Goal: Task Accomplishment & Management: Manage account settings

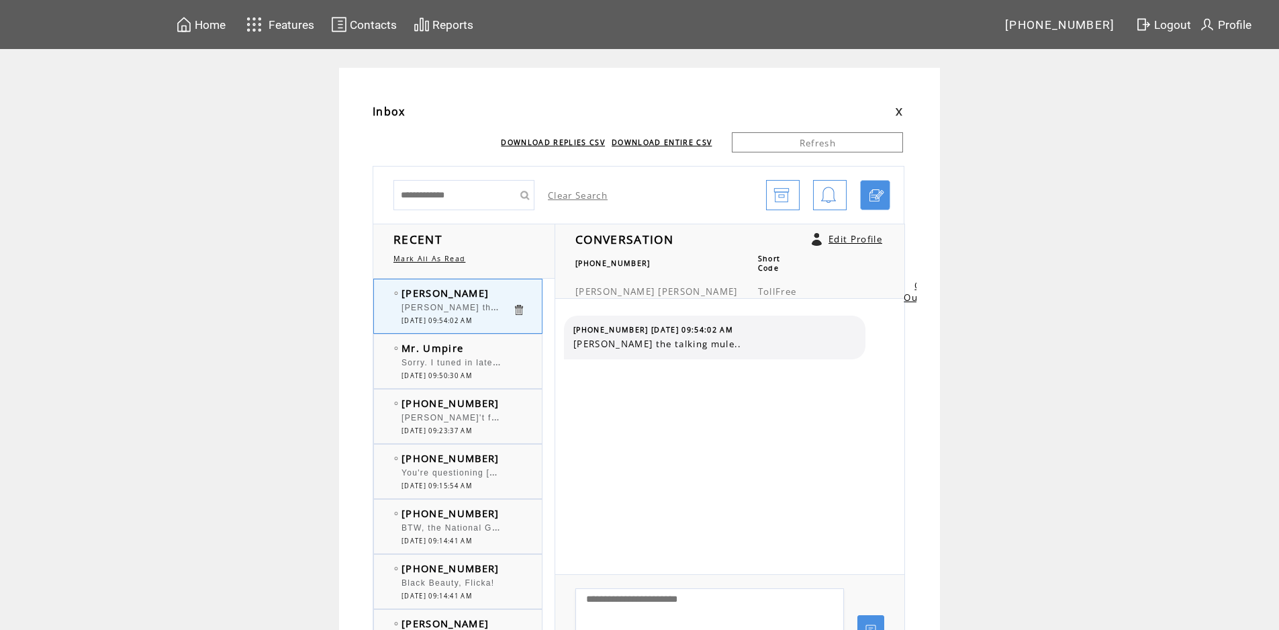
scroll to position [134, 0]
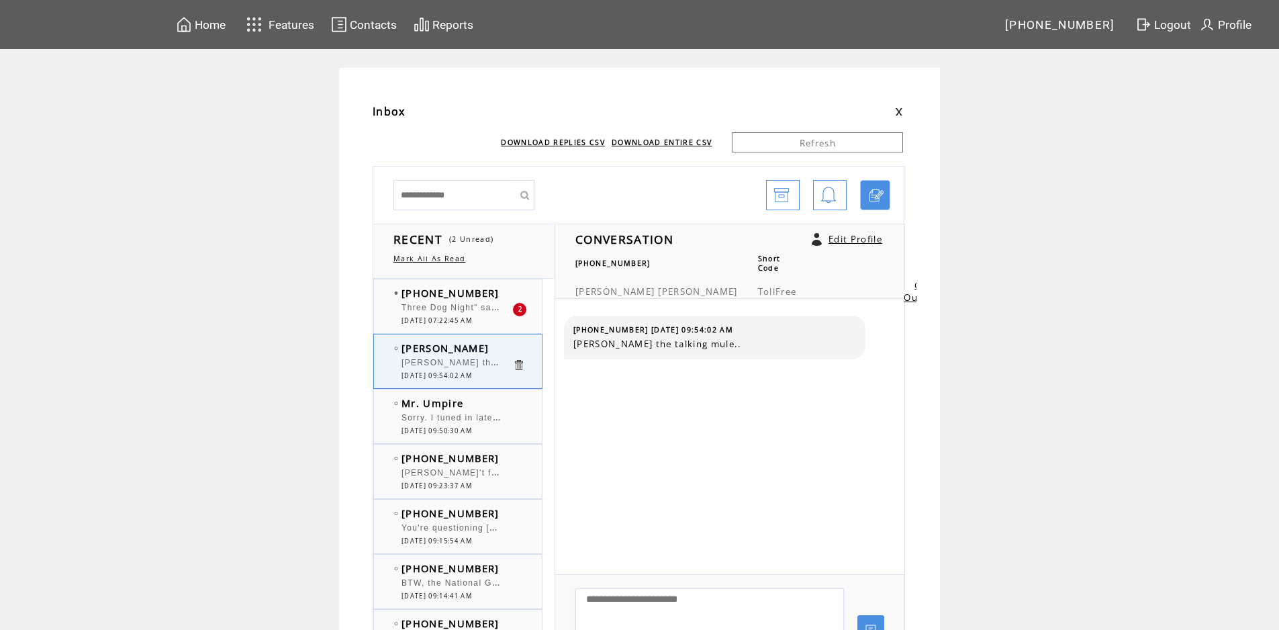
click at [462, 313] on div "Three Dog Night" saw them twice in [DATE]." at bounding box center [456, 309] width 111 height 13
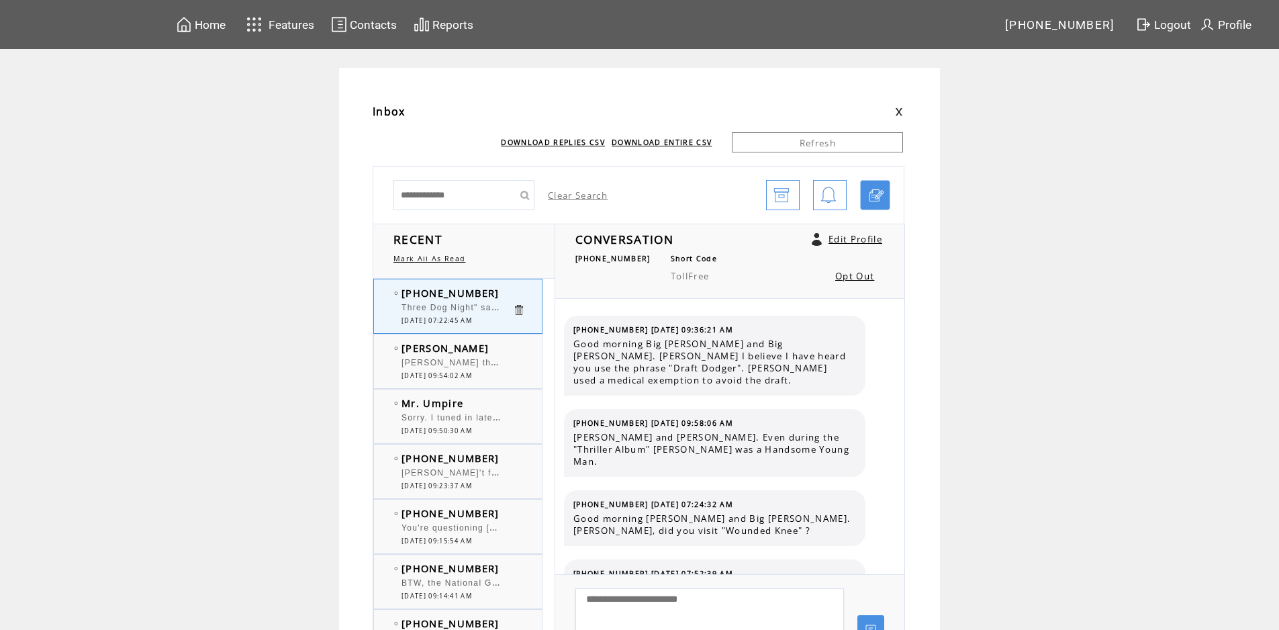
scroll to position [3997, 0]
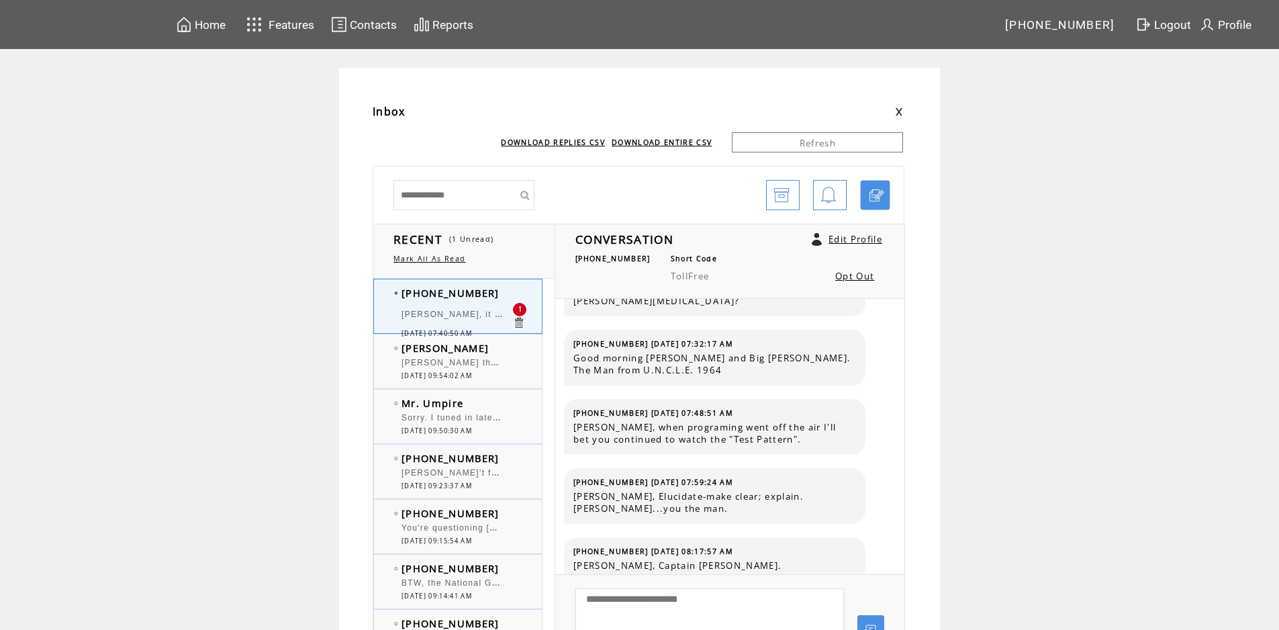
click at [468, 317] on span "[PERSON_NAME], it won't be long that a Nobel Laureate will be signed by AI." at bounding box center [573, 312] width 344 height 13
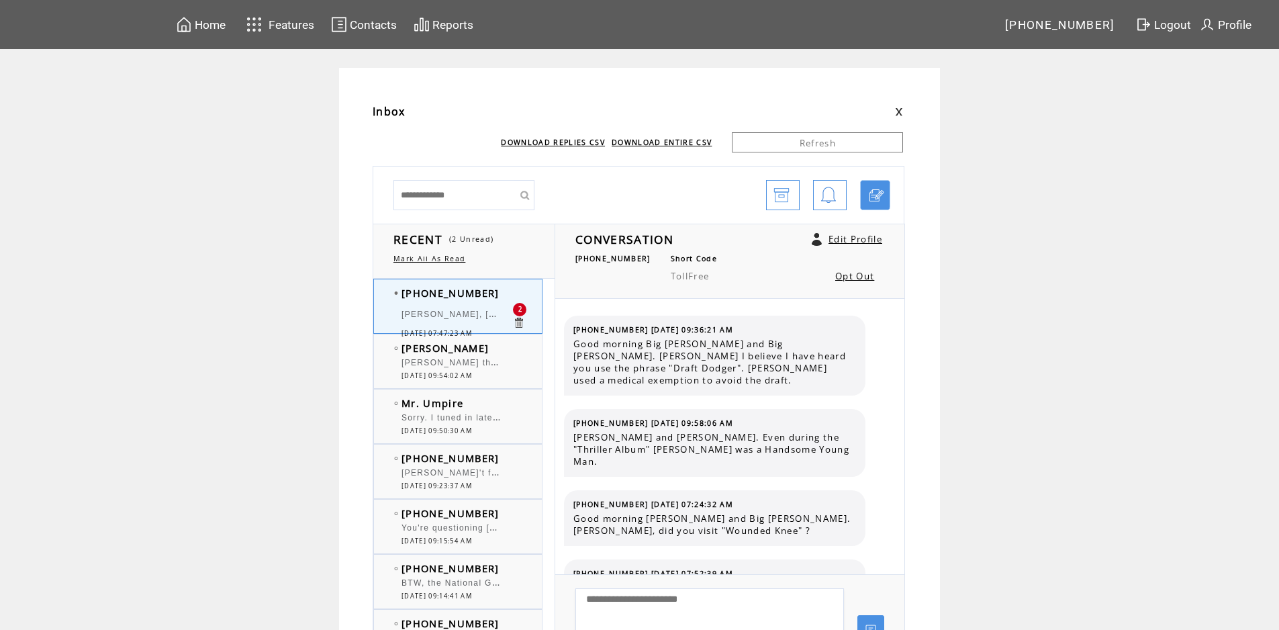
scroll to position [4124, 0]
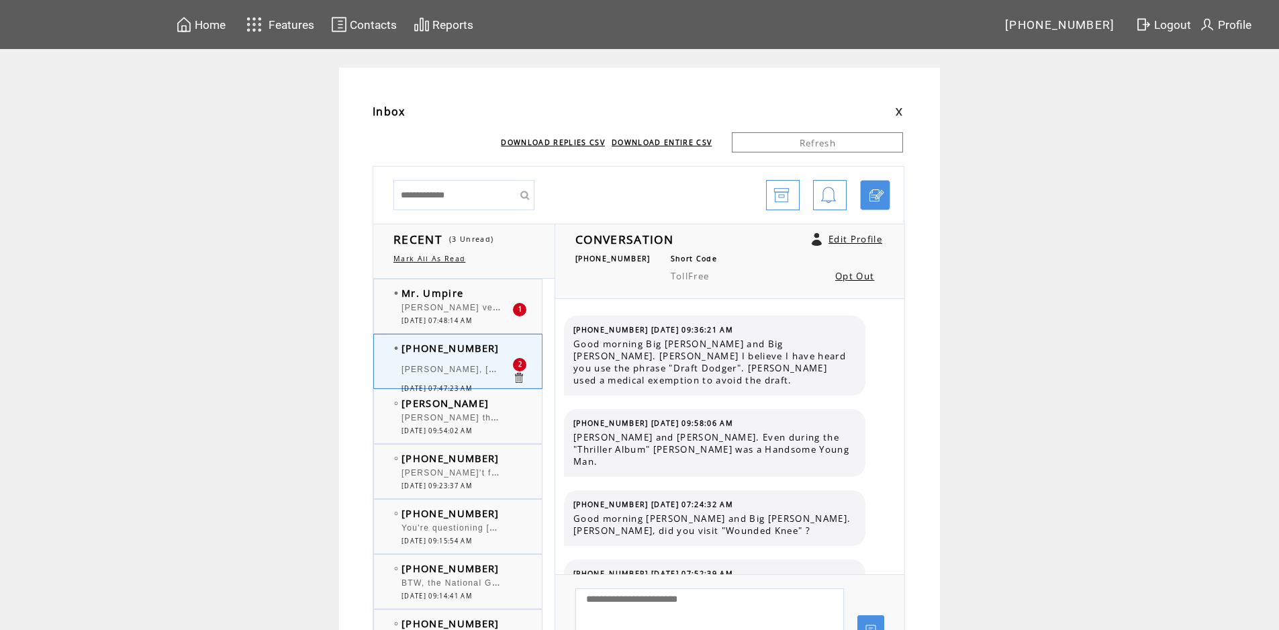
scroll to position [4124, 0]
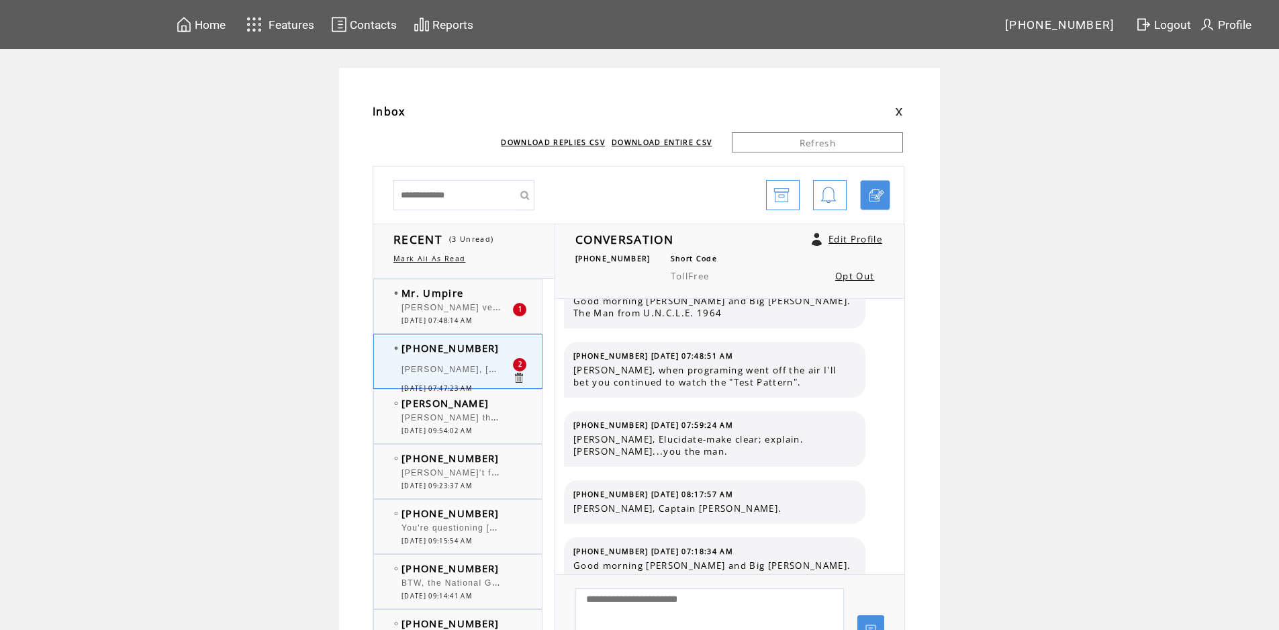
click at [471, 313] on div "[PERSON_NAME] very contradictory. Isn't your job to serve the public also. Lol." at bounding box center [456, 309] width 111 height 13
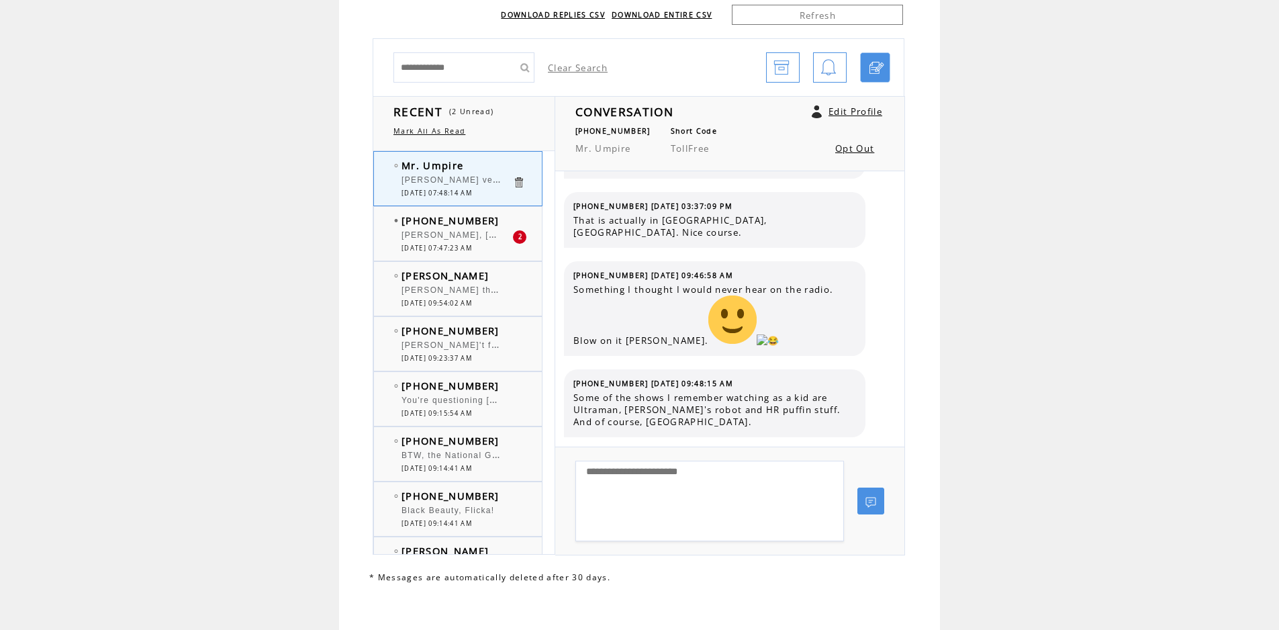
scroll to position [134, 0]
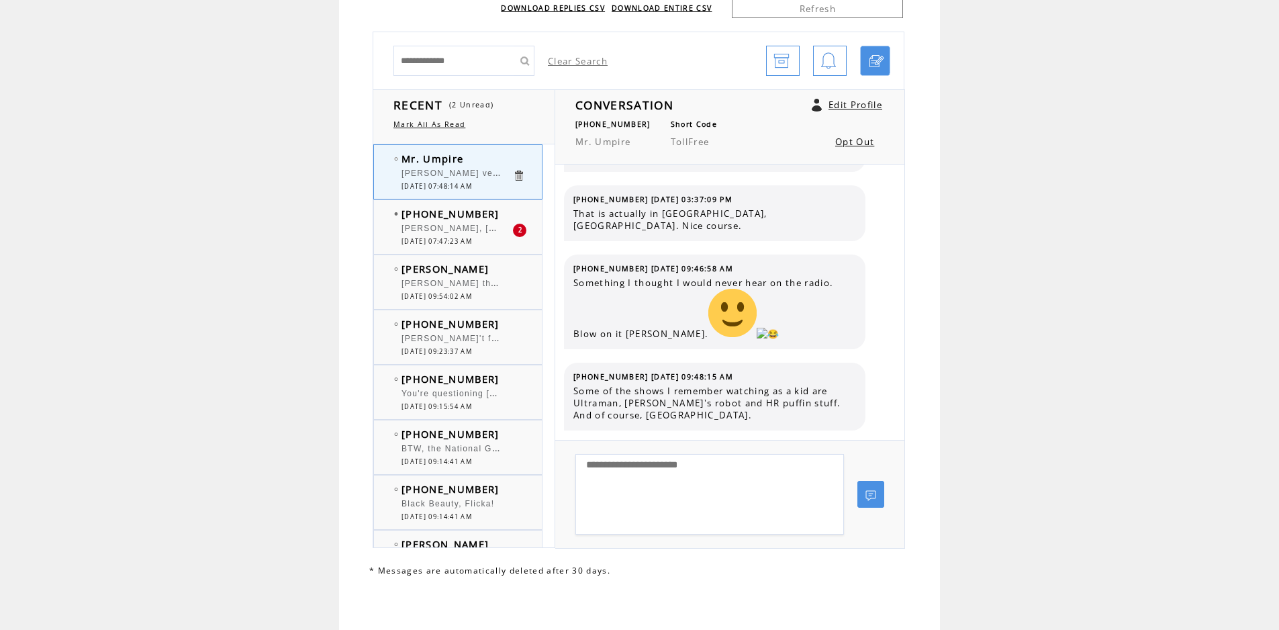
click at [467, 232] on span "[PERSON_NAME], [GEOGRAPHIC_DATA] is below Sea Level." at bounding box center [537, 226] width 273 height 13
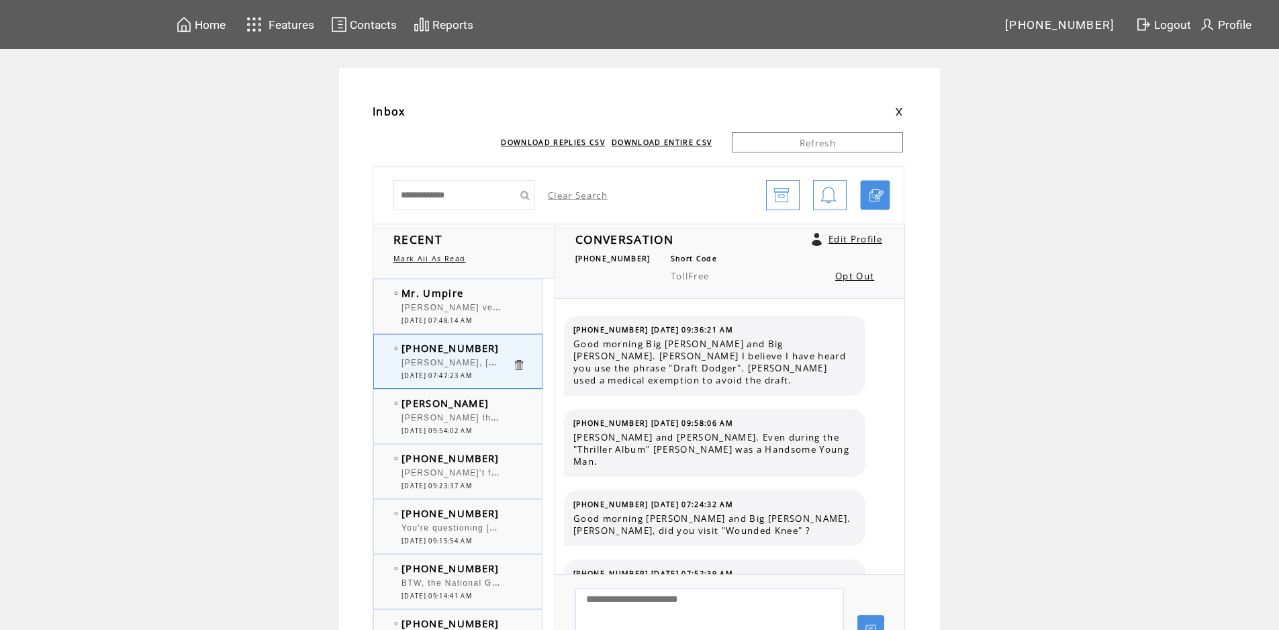
scroll to position [4124, 0]
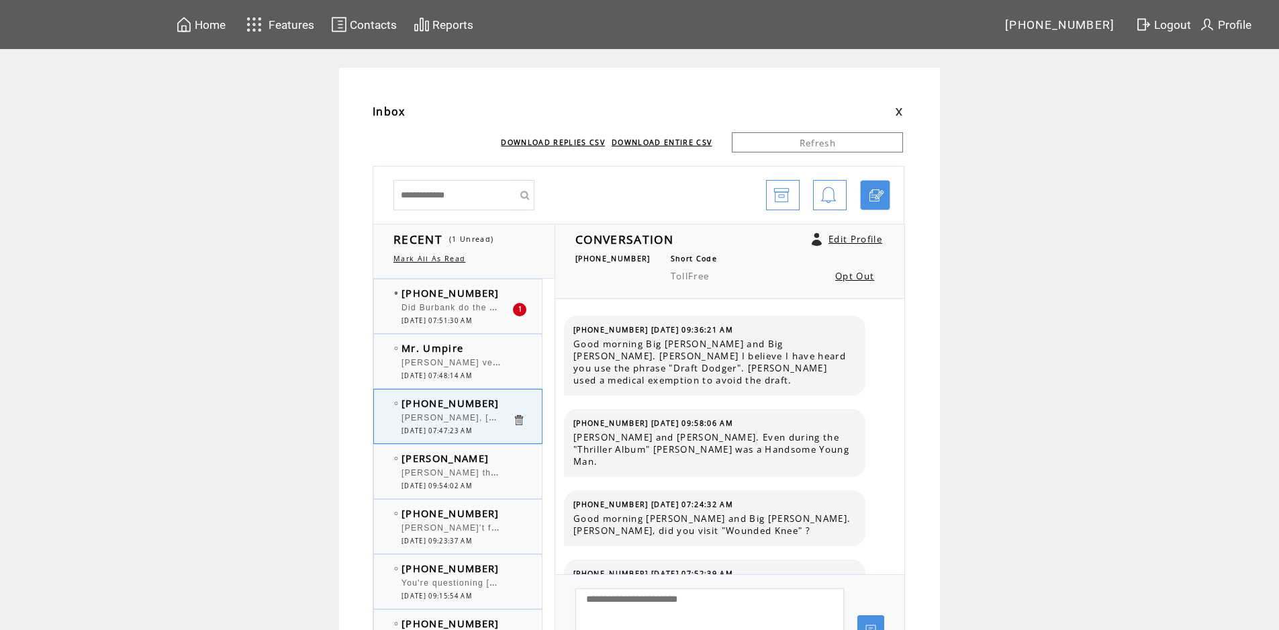
scroll to position [4124, 0]
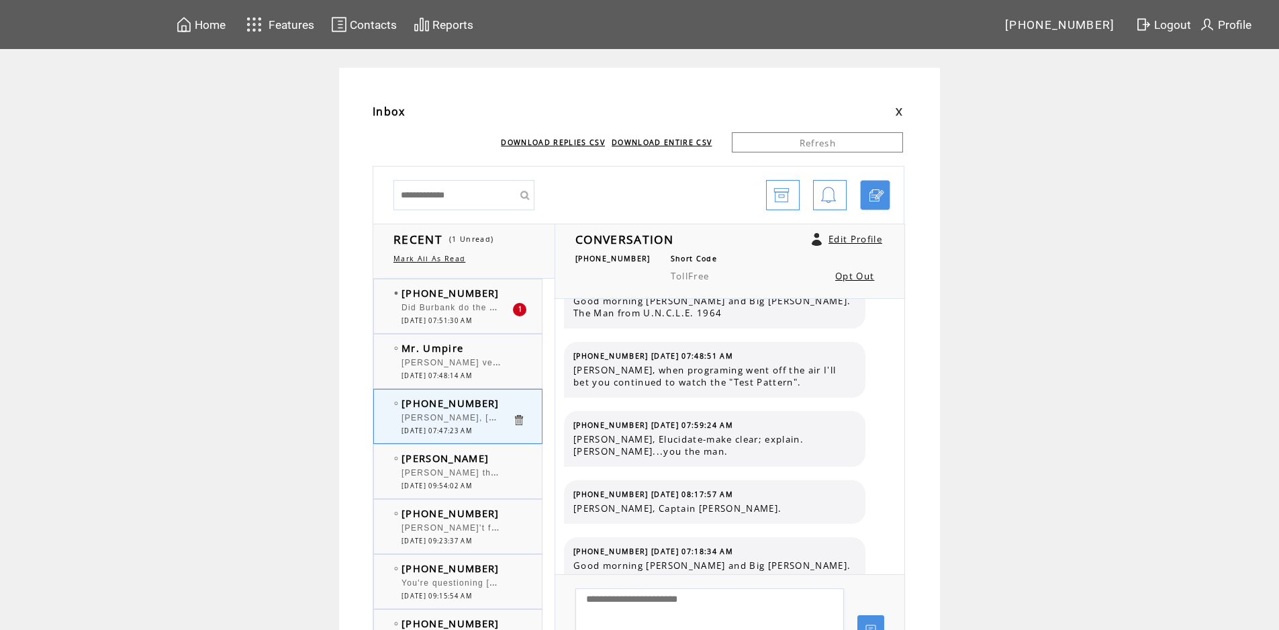
click at [477, 311] on span "Did Burbank do the bit about the protruberences on the [PERSON_NAME] bottles?" at bounding box center [583, 305] width 364 height 13
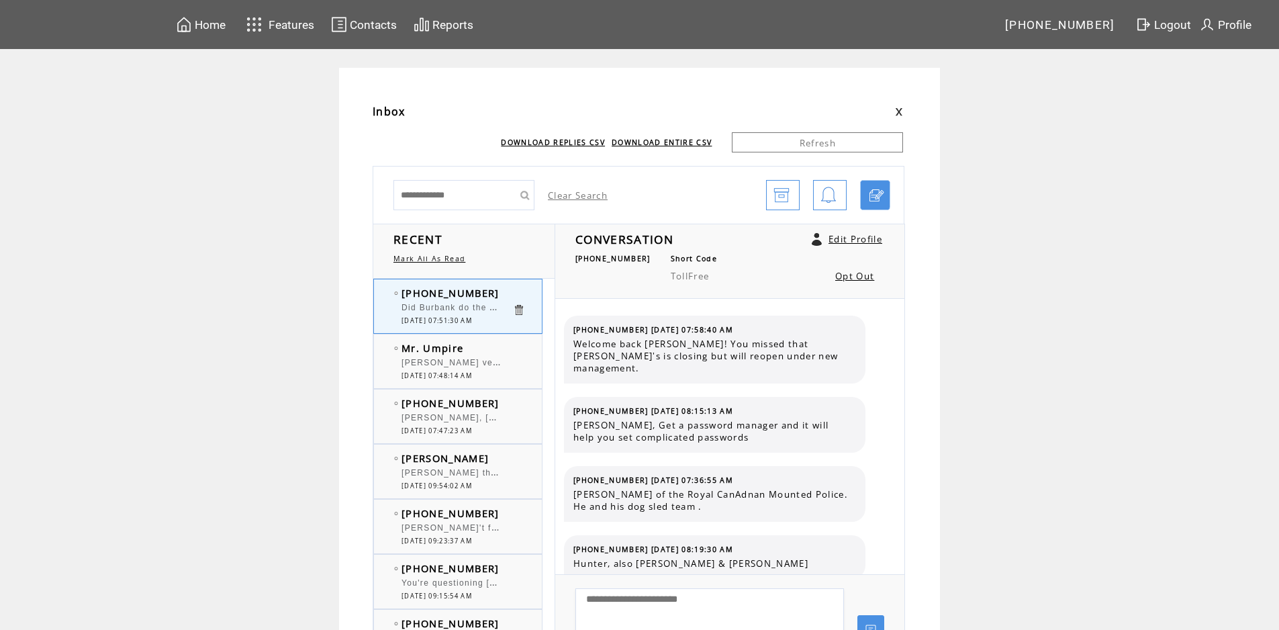
scroll to position [273, 0]
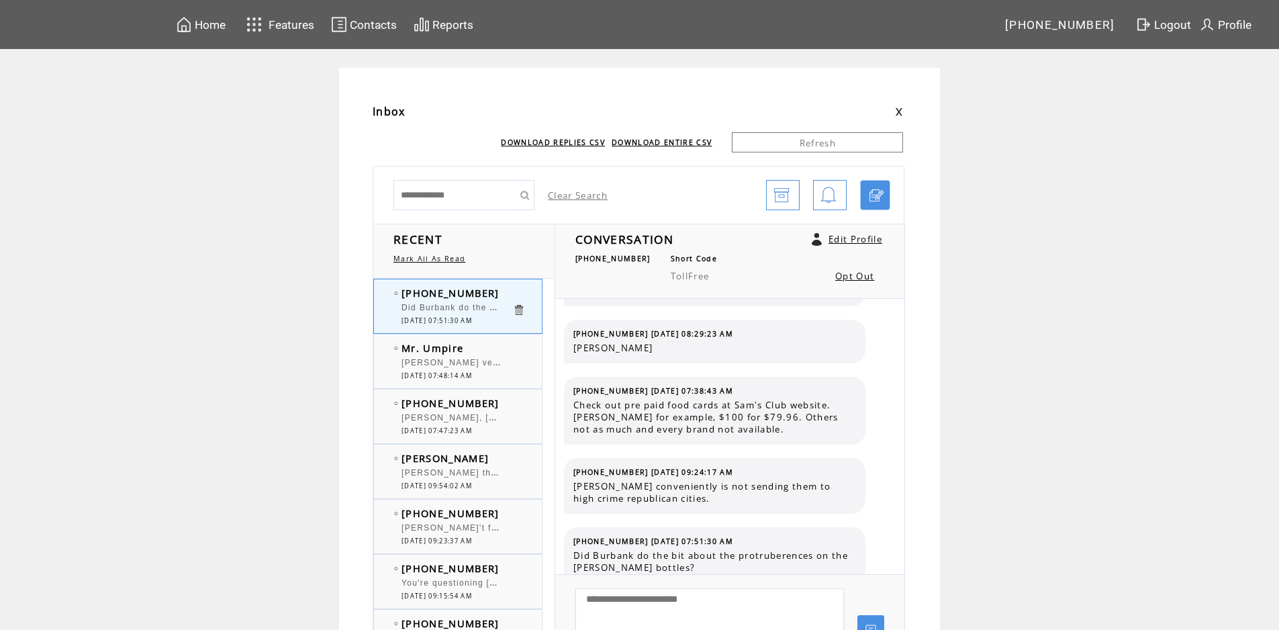
click at [472, 375] on span "[DATE] 07:48:14 AM" at bounding box center [436, 375] width 70 height 9
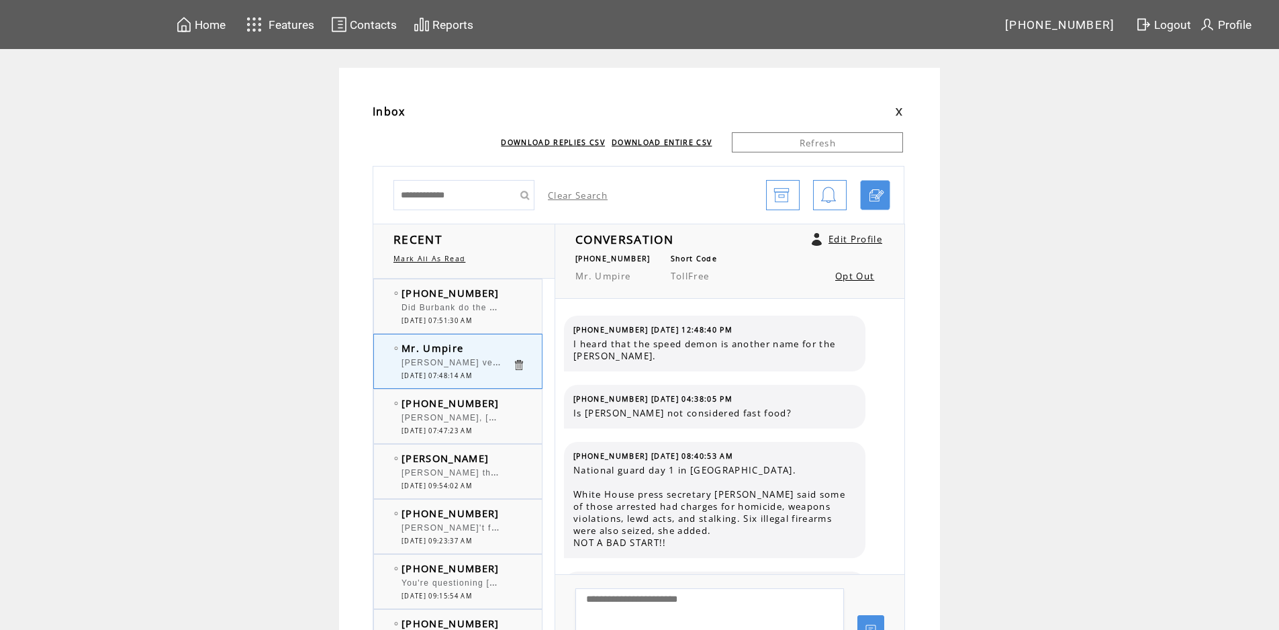
scroll to position [898, 0]
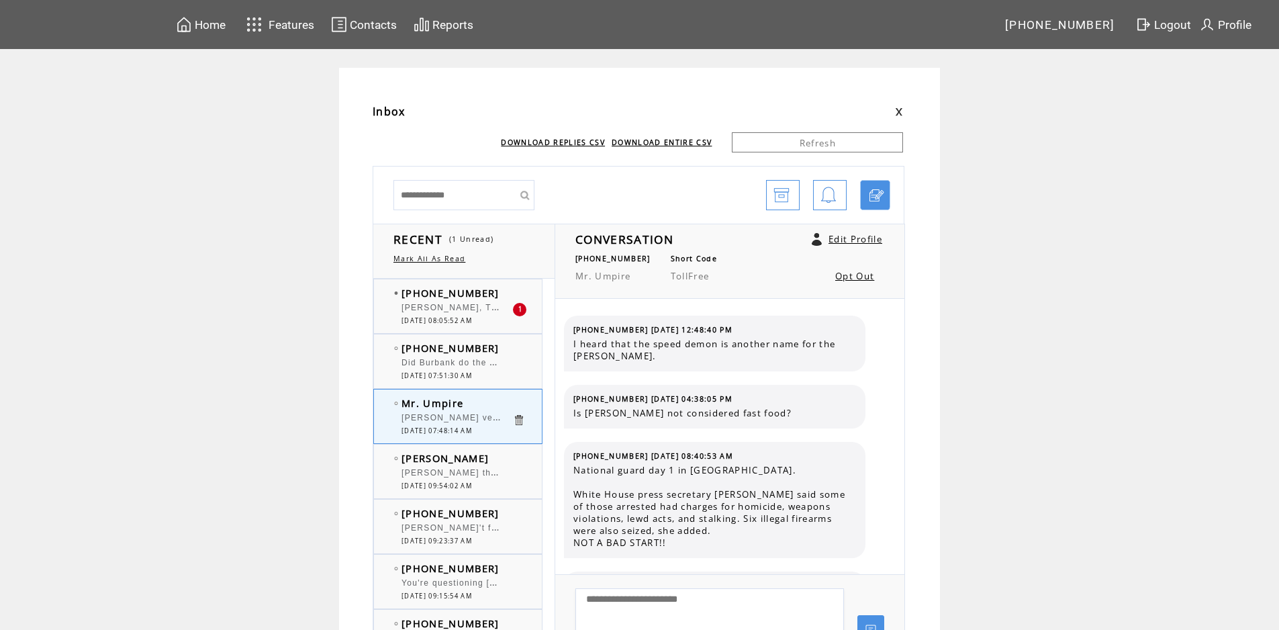
scroll to position [898, 0]
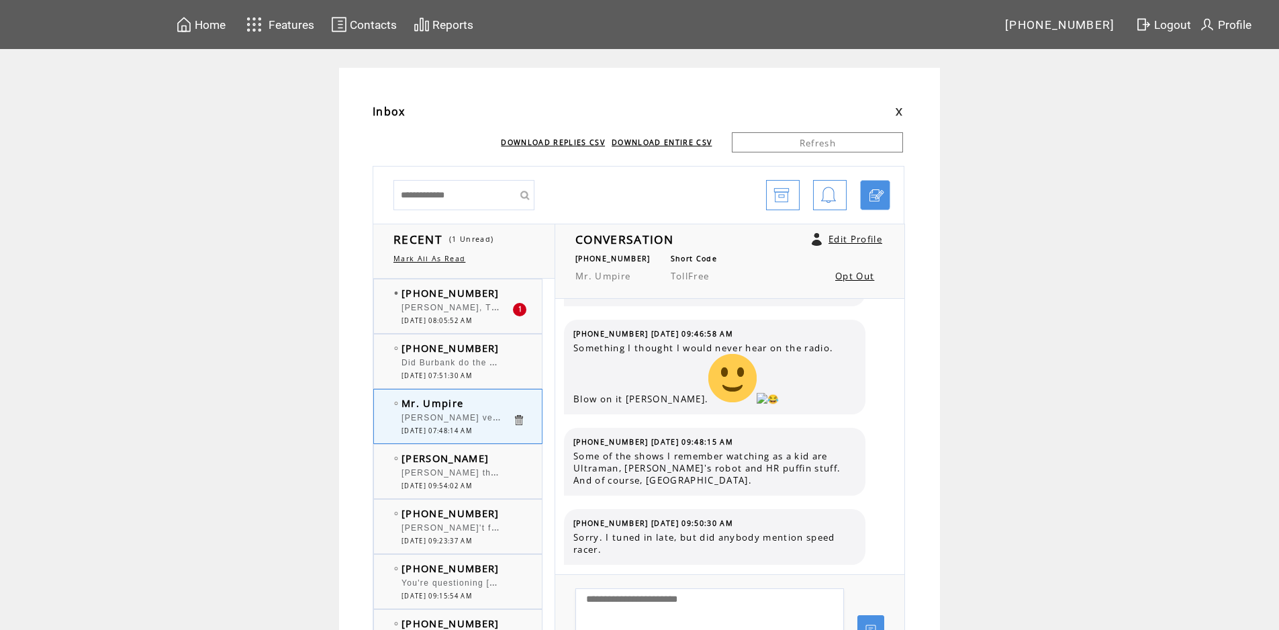
click at [470, 306] on span "[PERSON_NAME], The [PERSON_NAME] Show was simulcast on MSNBC 2006-07. He was fi…" at bounding box center [787, 305] width 773 height 13
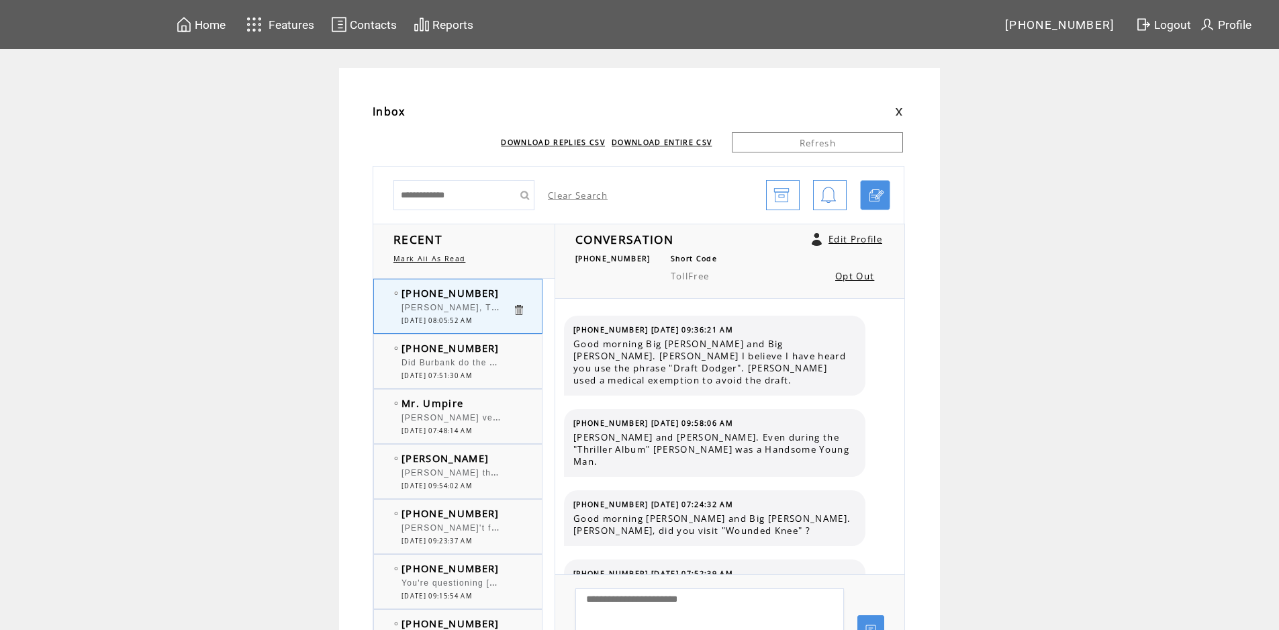
scroll to position [4205, 0]
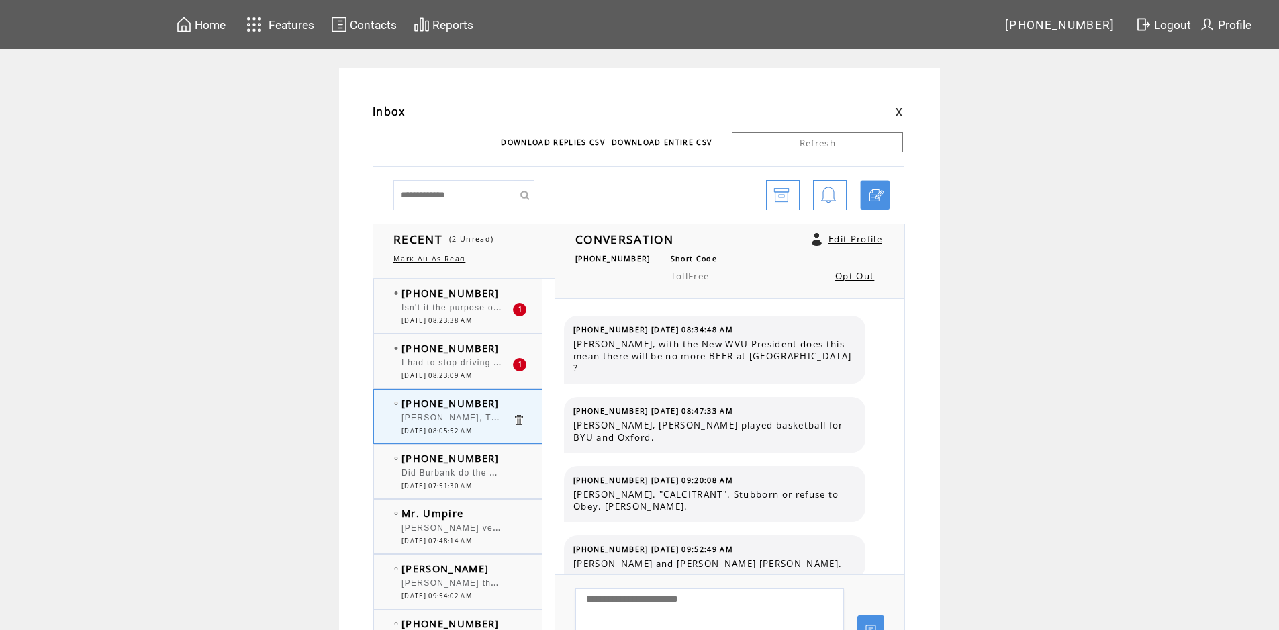
scroll to position [3916, 0]
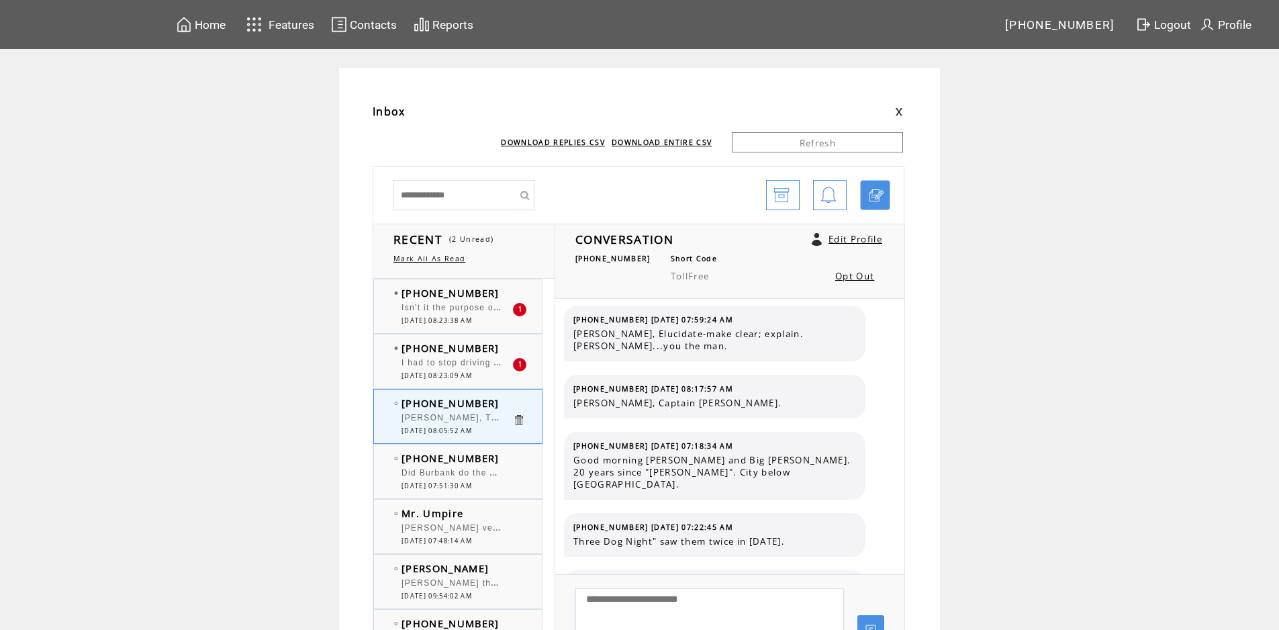
click at [489, 307] on span "Isn't it the purpose of the judicial branch to interpret law?" at bounding box center [529, 305] width 256 height 13
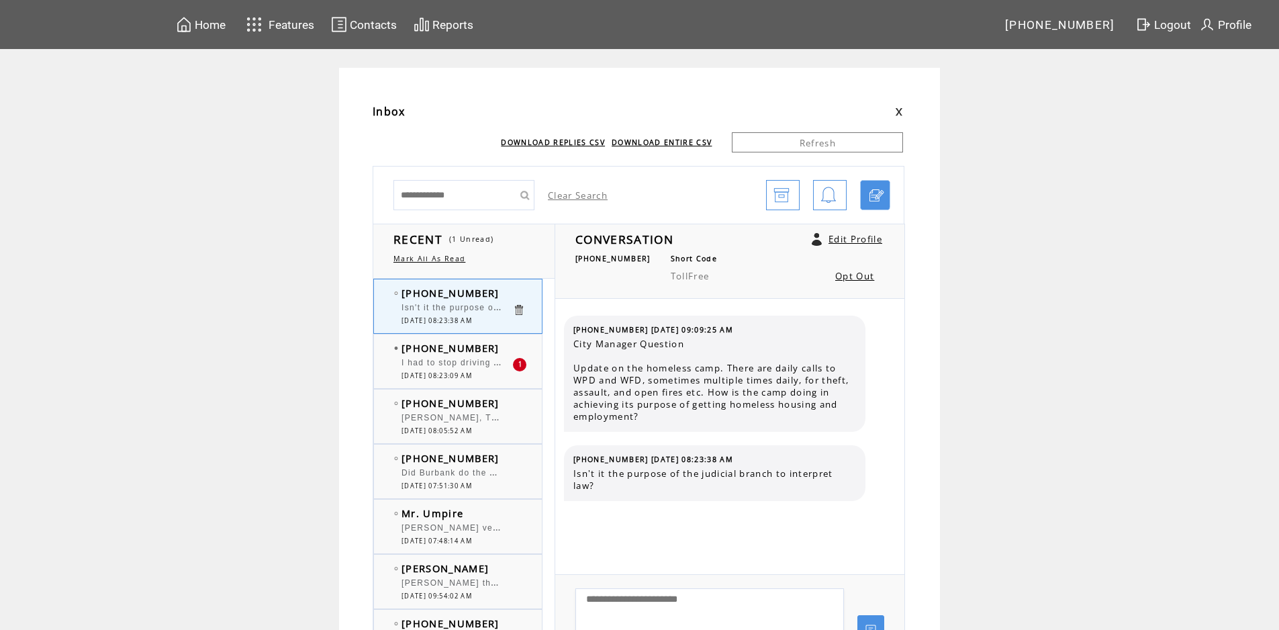
click at [465, 373] on span "[DATE] 08:23:09 AM" at bounding box center [436, 375] width 70 height 9
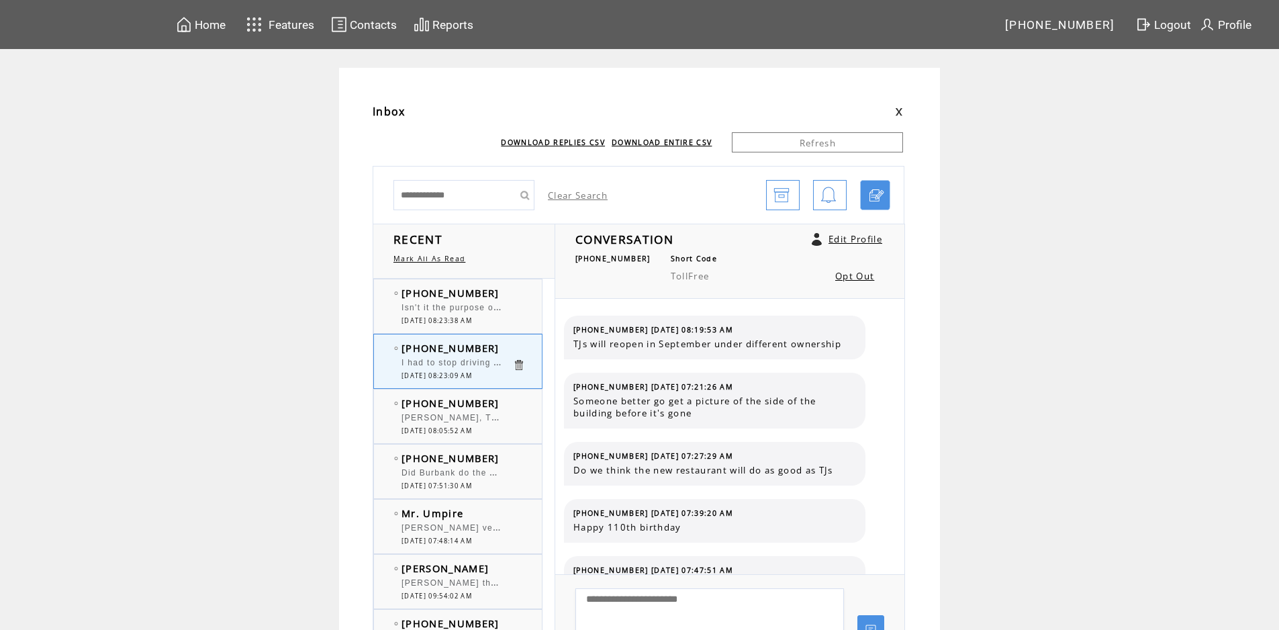
scroll to position [1661, 0]
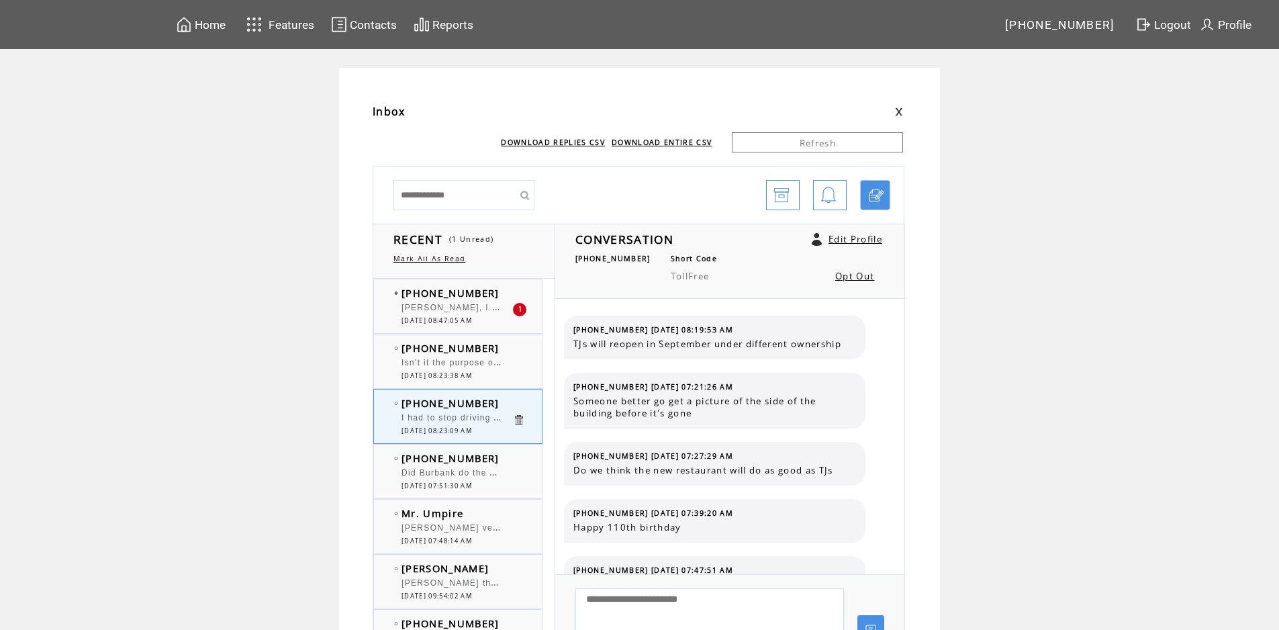
scroll to position [1661, 0]
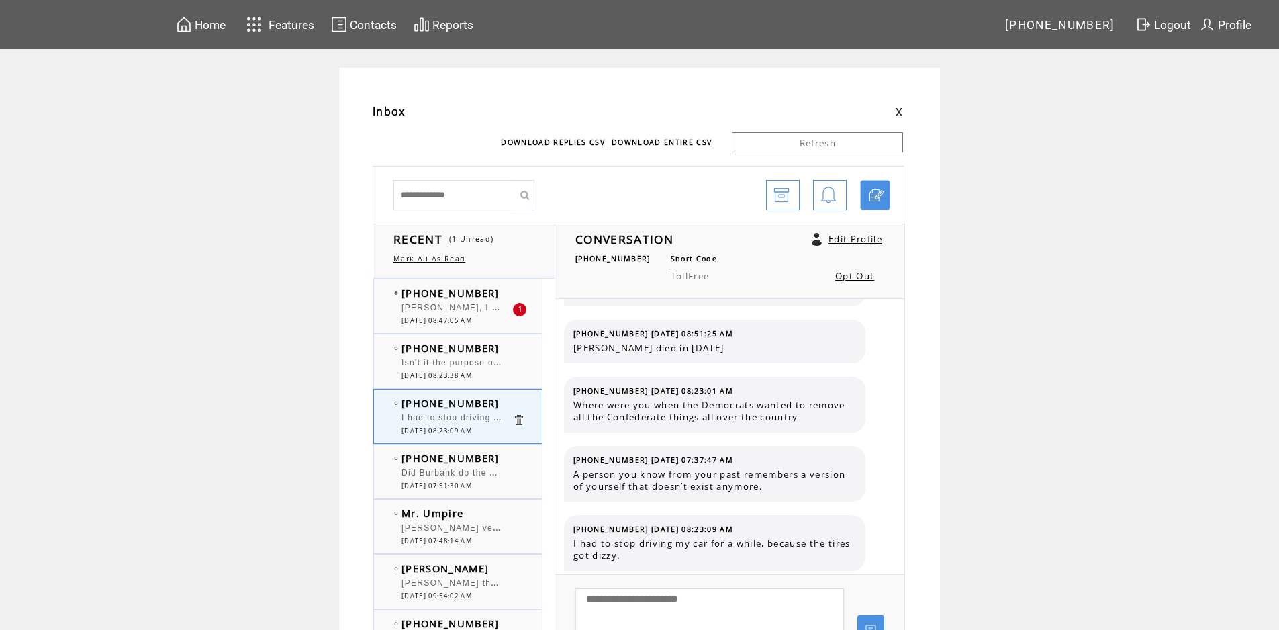
click at [458, 312] on span "[PERSON_NAME], I thought you were going to say you walked on top of the water." at bounding box center [584, 305] width 366 height 13
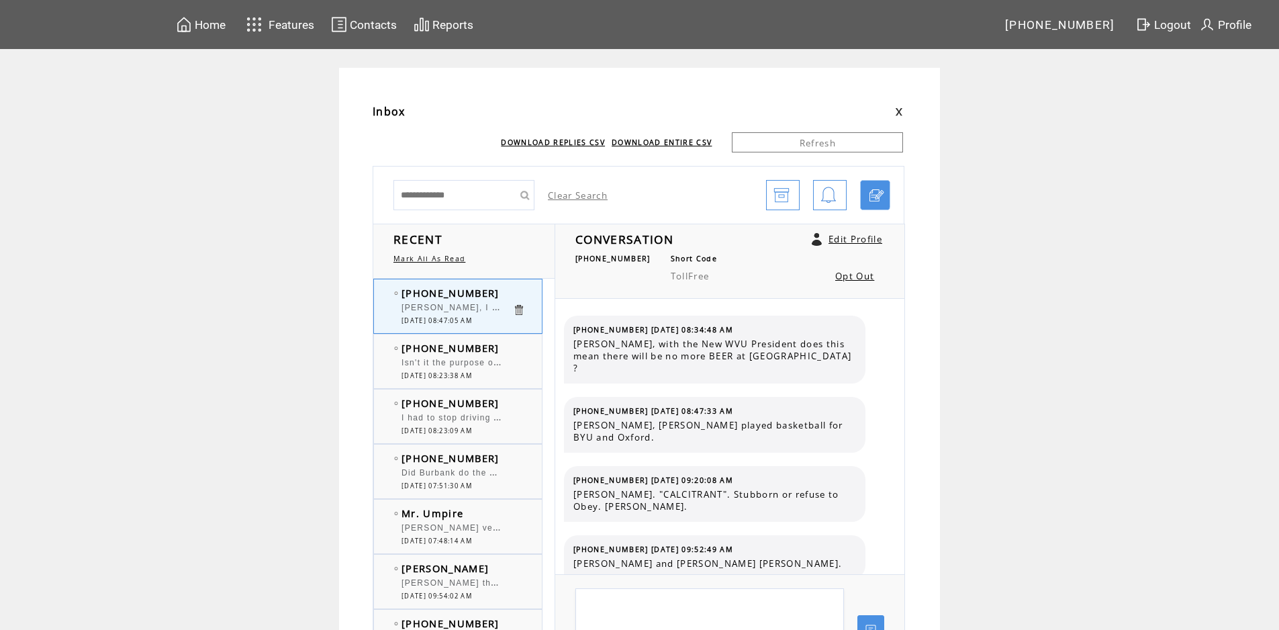
scroll to position [3985, 0]
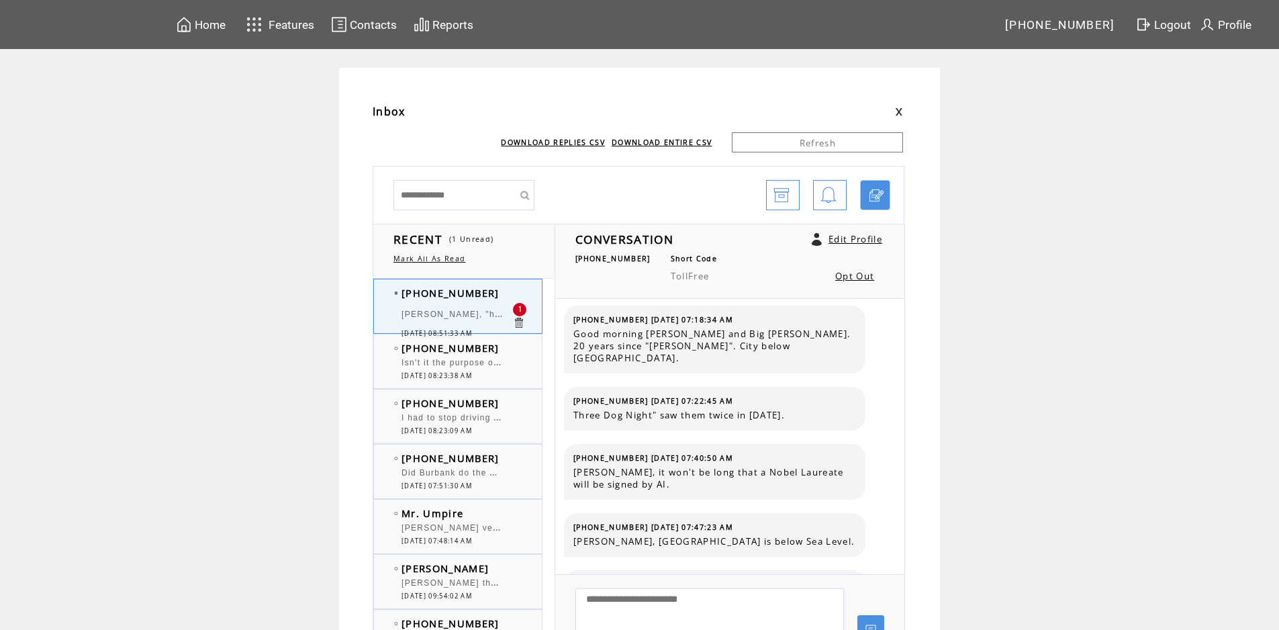
click at [458, 312] on span "[PERSON_NAME], "homage" . [PERSON_NAME] "you the man" at bounding box center [538, 312] width 275 height 13
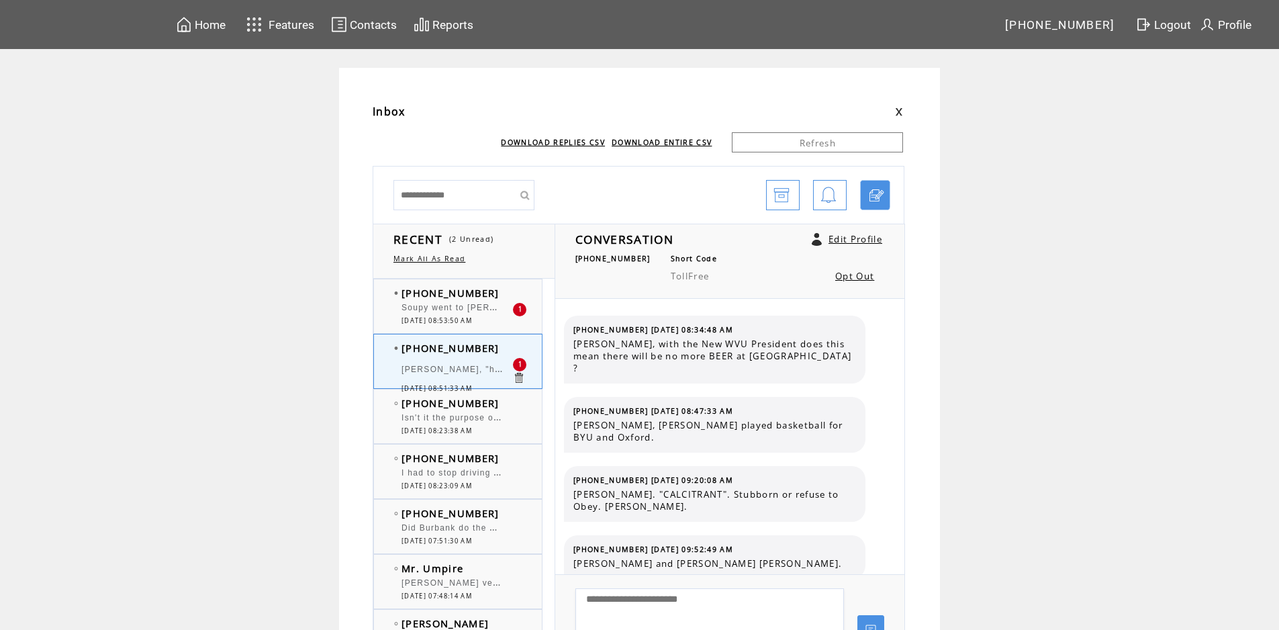
scroll to position [4042, 0]
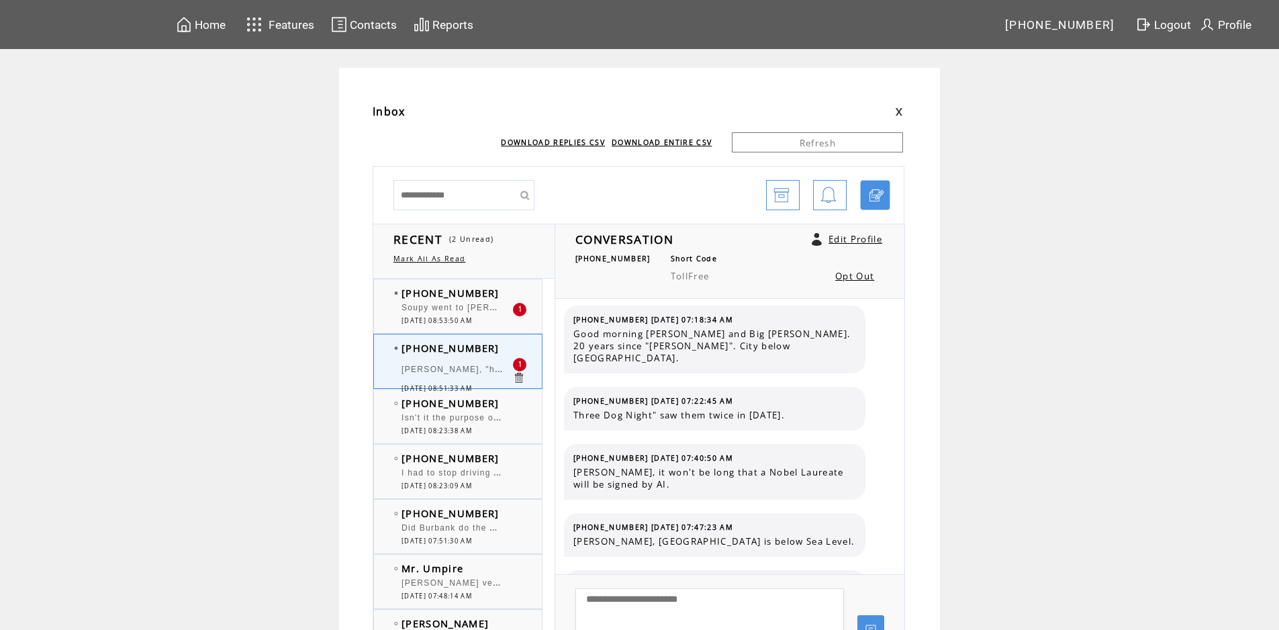
click at [495, 352] on td "[PHONE_NUMBER]" at bounding box center [456, 347] width 111 height 13
click at [470, 412] on div at bounding box center [456, 410] width 111 height 3
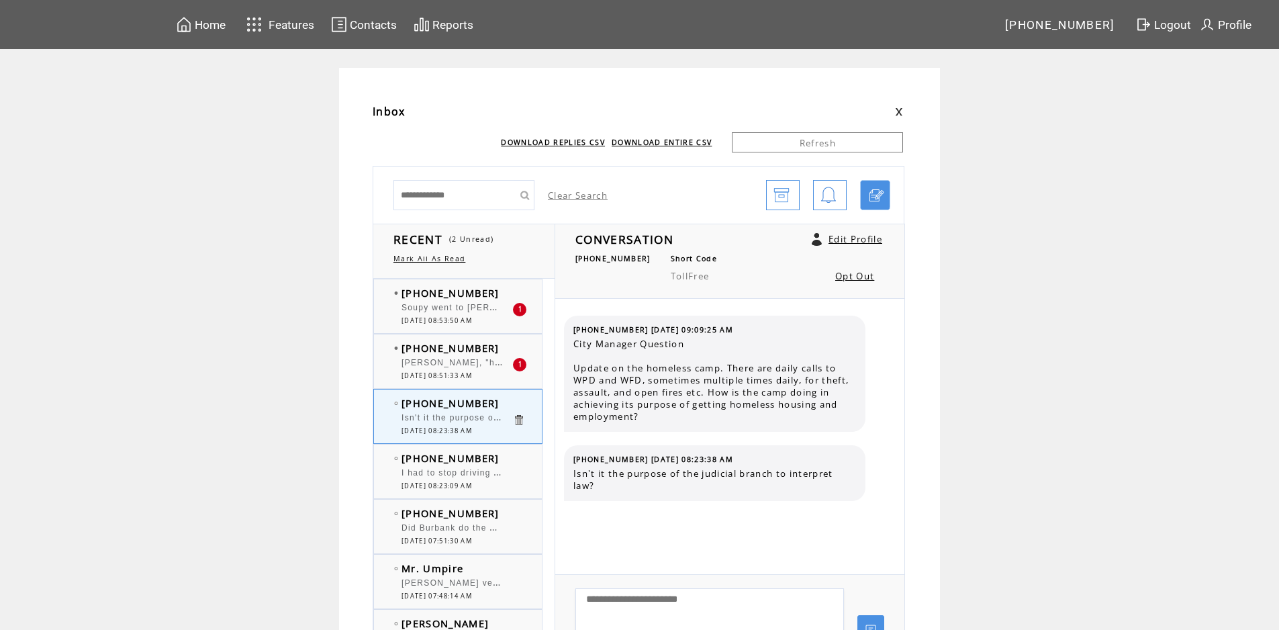
click at [470, 373] on span "[DATE] 08:51:33 AM" at bounding box center [436, 375] width 70 height 9
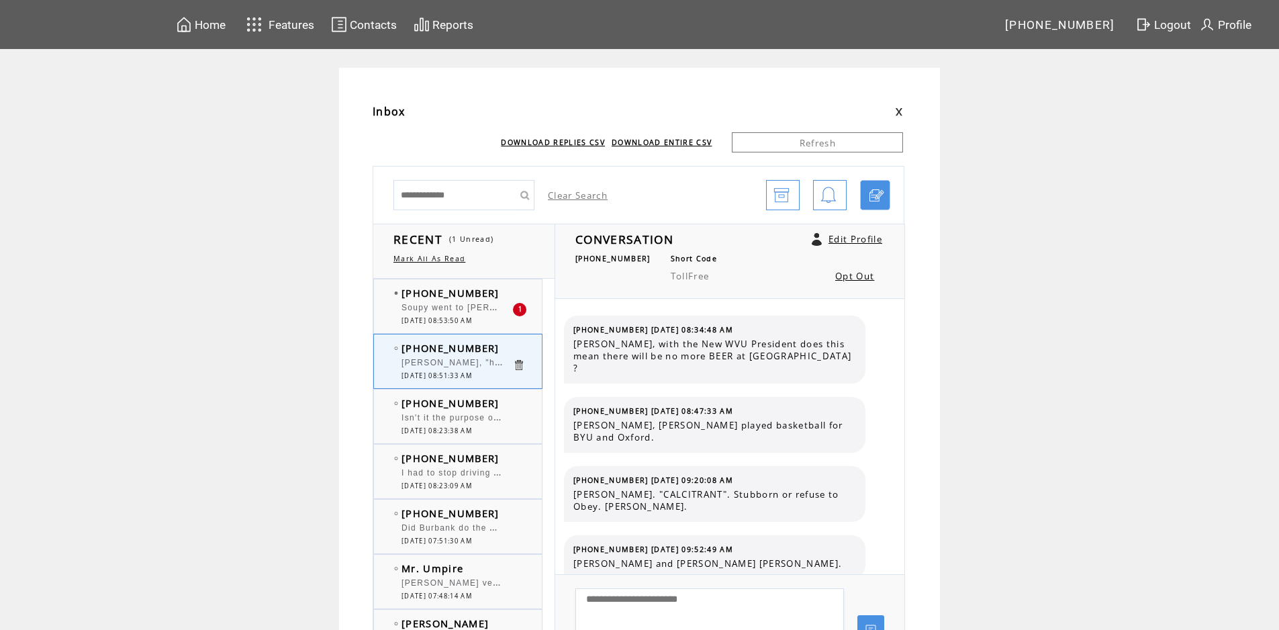
scroll to position [4042, 0]
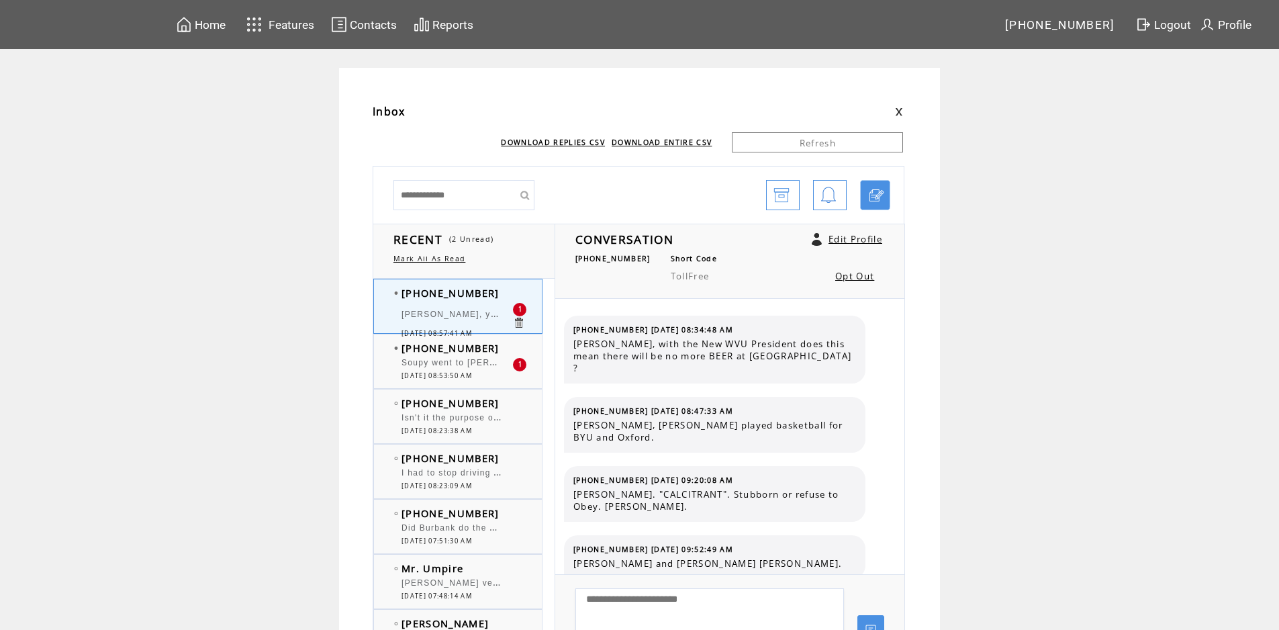
scroll to position [4111, 0]
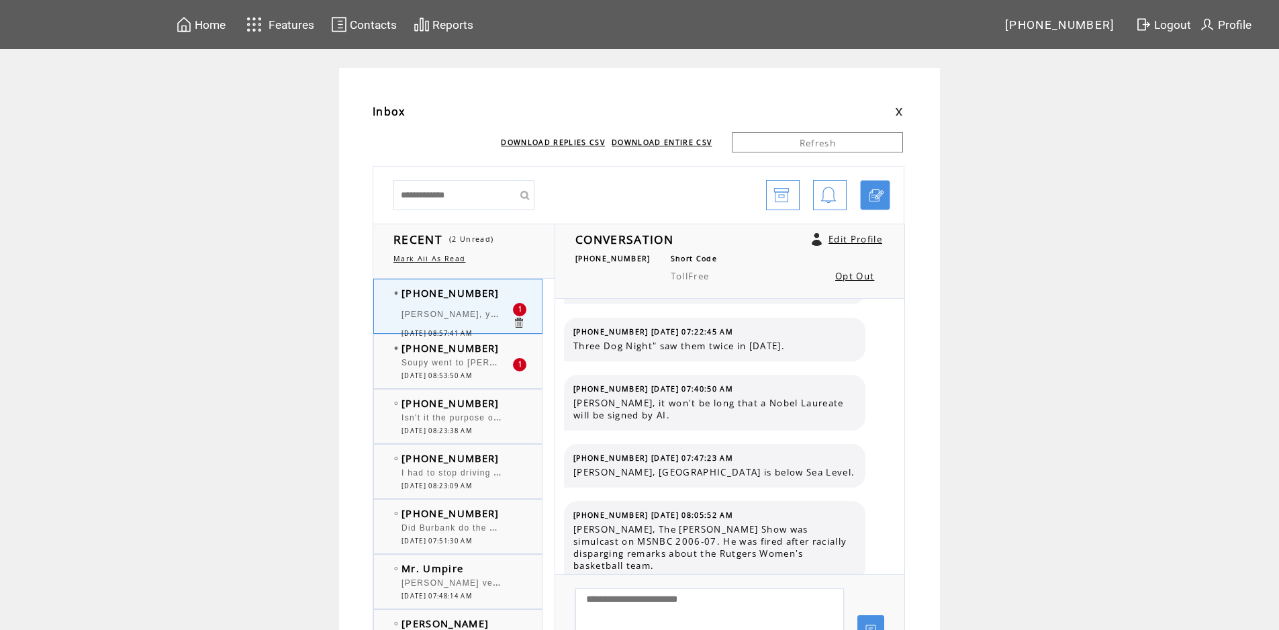
click at [467, 310] on span "[PERSON_NAME], you know you were going to people watch at the [GEOGRAPHIC_DATA]." at bounding box center [602, 312] width 403 height 13
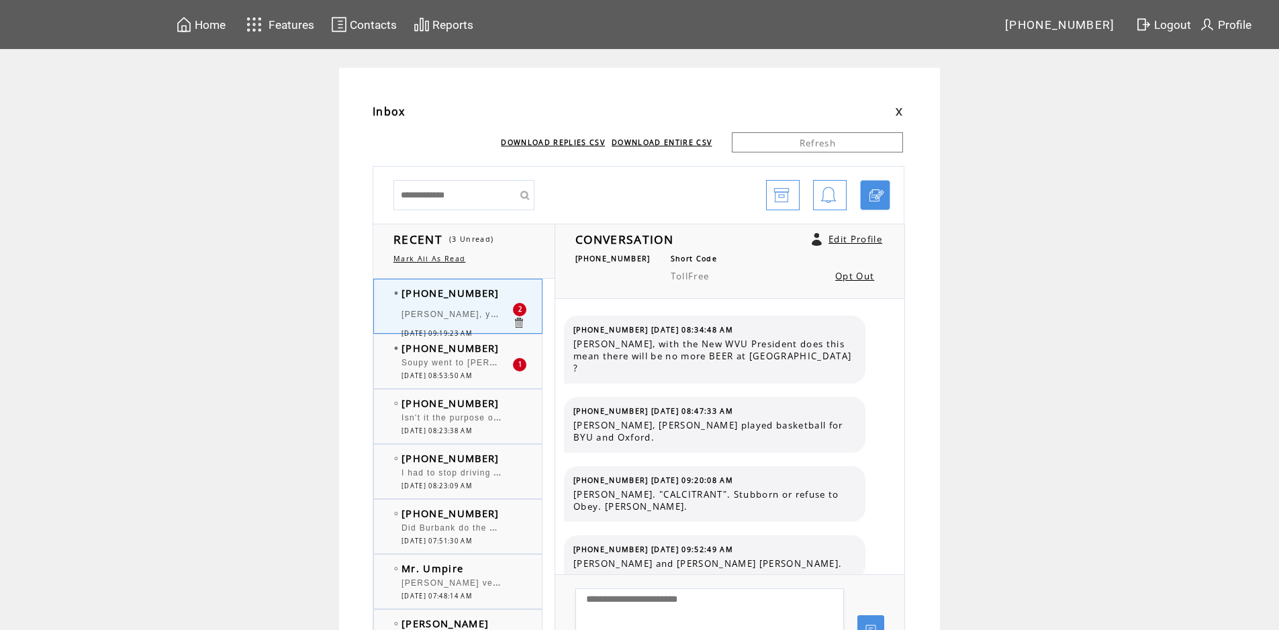
scroll to position [4181, 0]
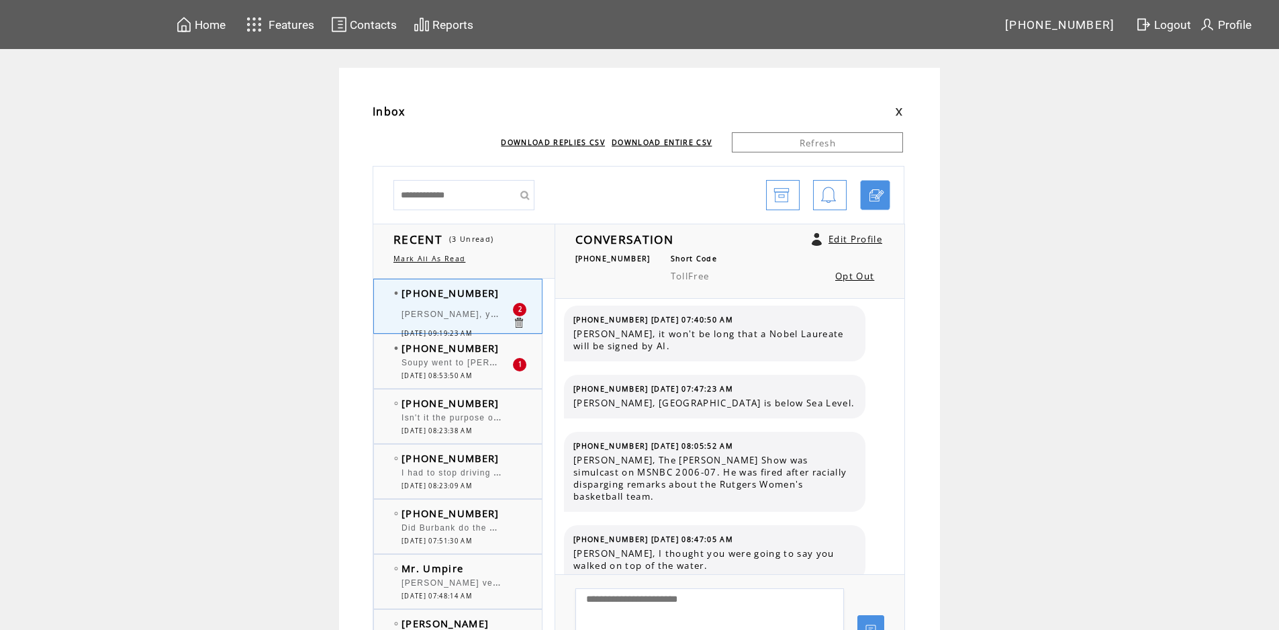
click at [452, 313] on span "[PERSON_NAME], your references are so far out there. Do you not have any FILTER…" at bounding box center [596, 312] width 390 height 13
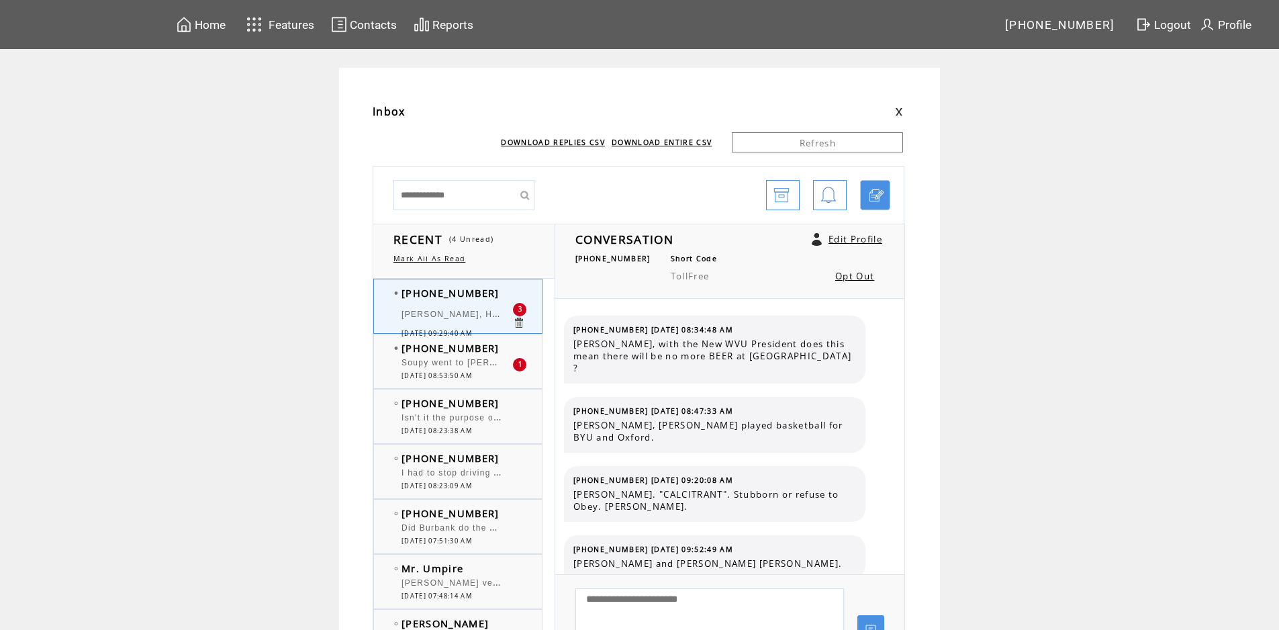
scroll to position [4250, 0]
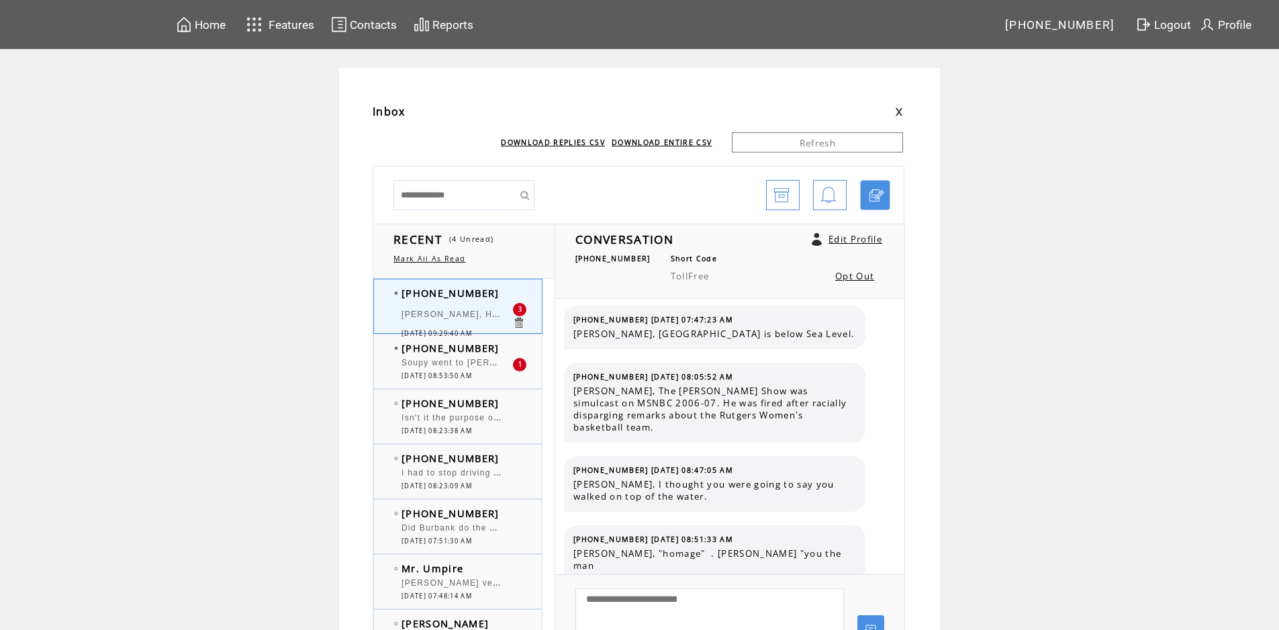
click at [461, 365] on span "Soupy went to [PERSON_NAME] & worked on radio in [GEOGRAPHIC_DATA]. And yes he …" at bounding box center [738, 360] width 674 height 13
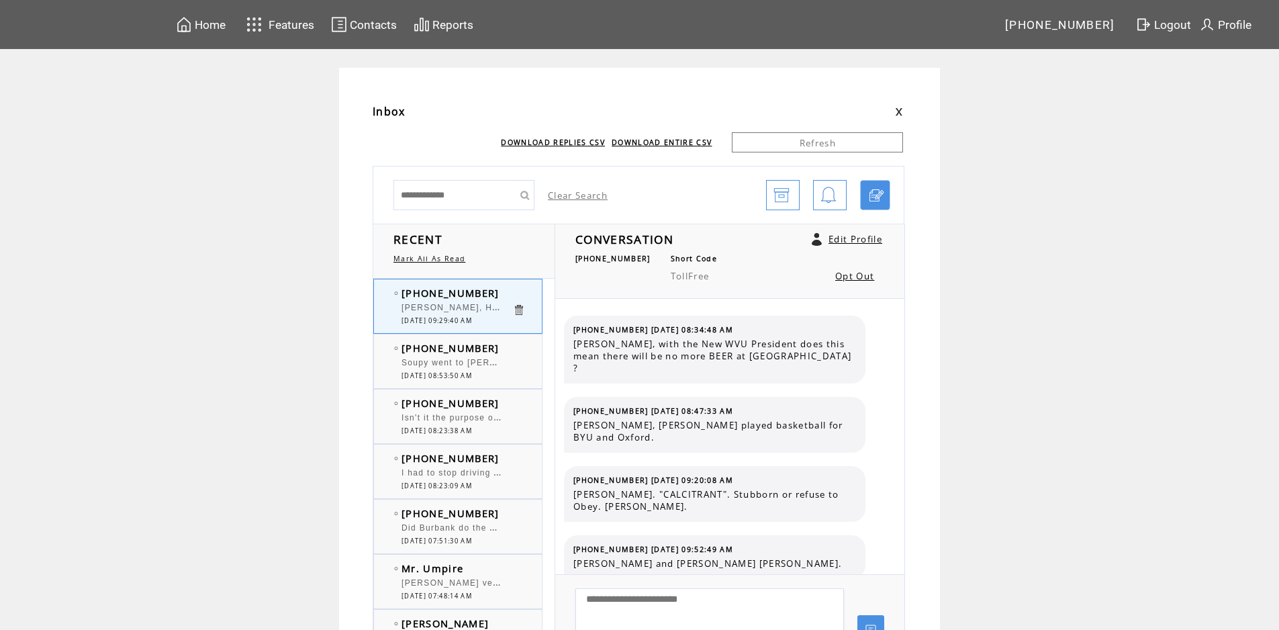
scroll to position [4250, 0]
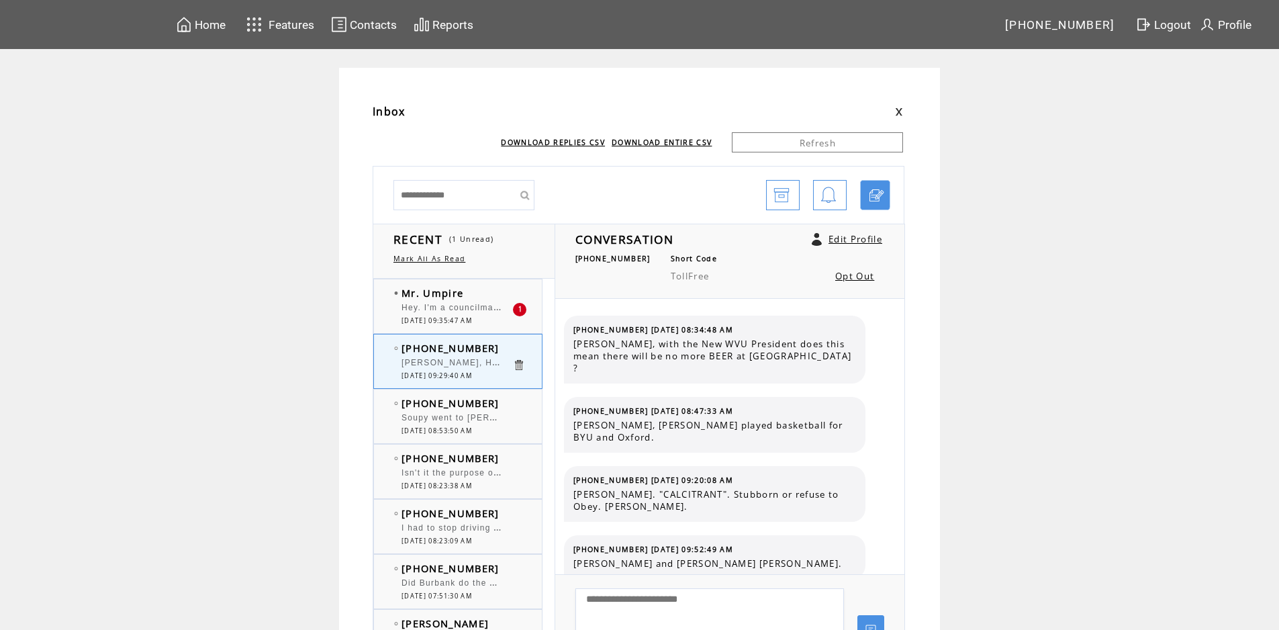
scroll to position [4250, 0]
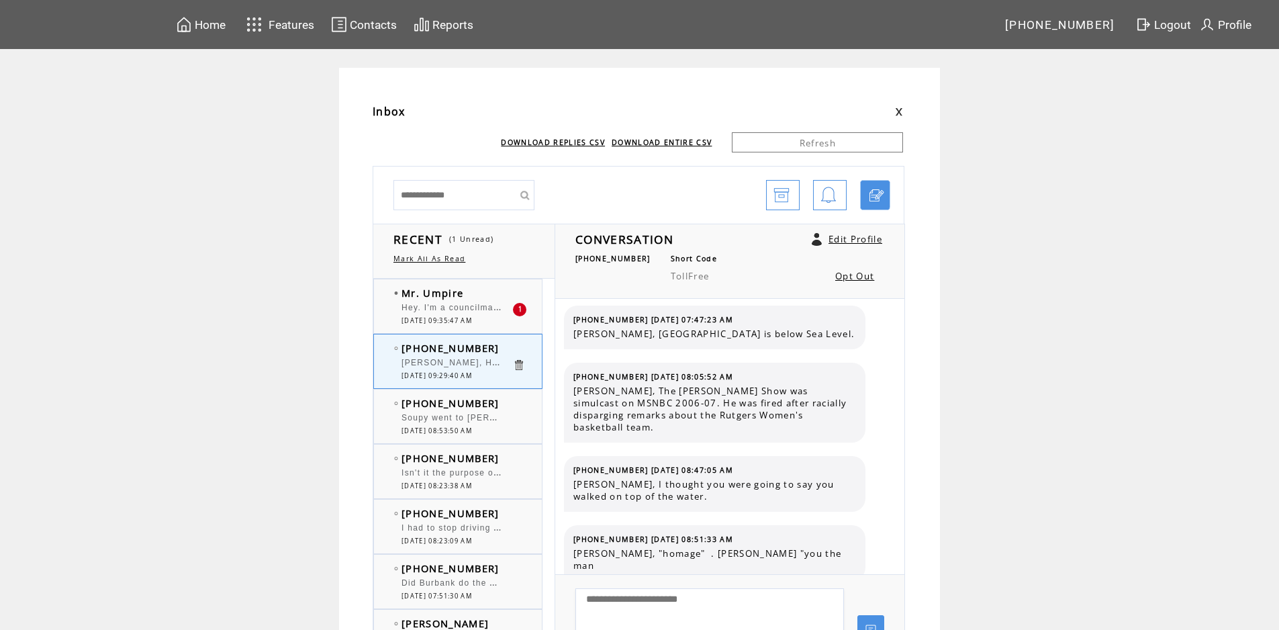
click at [470, 314] on div "Hey. I'm a councilman in [GEOGRAPHIC_DATA] and Governor [PERSON_NAME] has been …" at bounding box center [456, 309] width 111 height 13
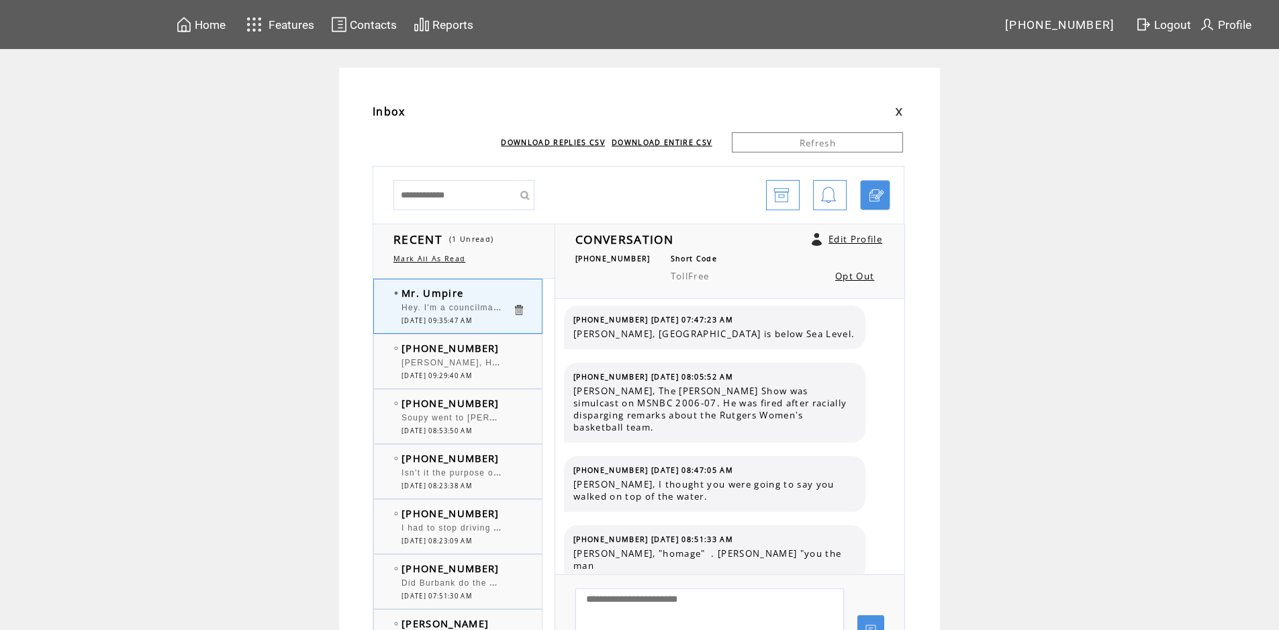
click at [471, 424] on div "Soupy went to [PERSON_NAME] & worked on radio in [GEOGRAPHIC_DATA]. And yes he …" at bounding box center [456, 419] width 111 height 13
click at [467, 310] on span "Hey. I'm a councilman in [GEOGRAPHIC_DATA] and Governor [PERSON_NAME] has been …" at bounding box center [927, 305] width 1052 height 13
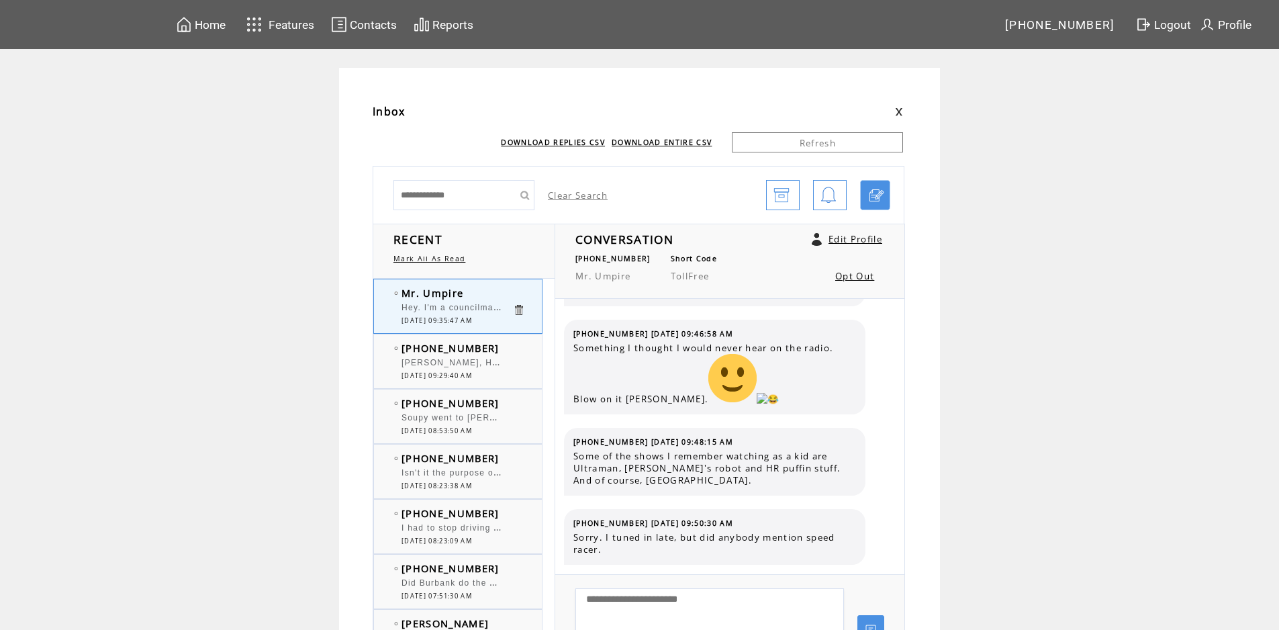
click at [472, 317] on span "[DATE] 09:35:47 AM" at bounding box center [436, 320] width 70 height 9
click at [465, 420] on span "Soupy went to [PERSON_NAME] & worked on radio in [GEOGRAPHIC_DATA]. And yes he …" at bounding box center [738, 415] width 674 height 13
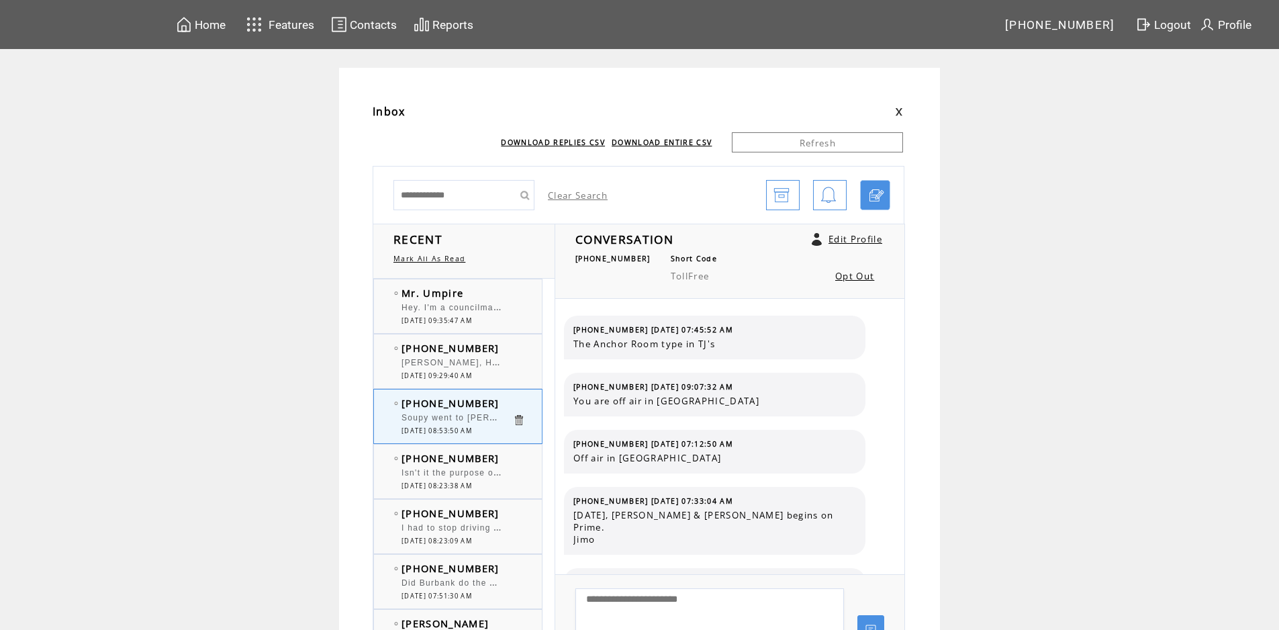
scroll to position [248, 0]
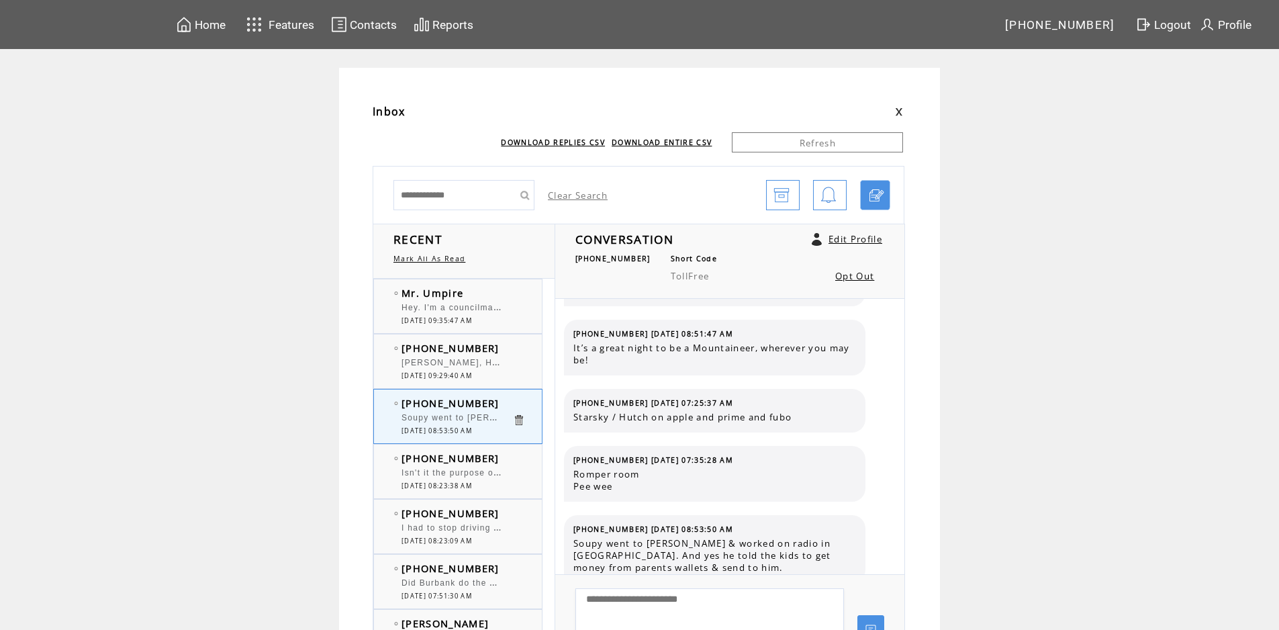
click at [471, 316] on span "[DATE] 09:35:47 AM" at bounding box center [436, 320] width 70 height 9
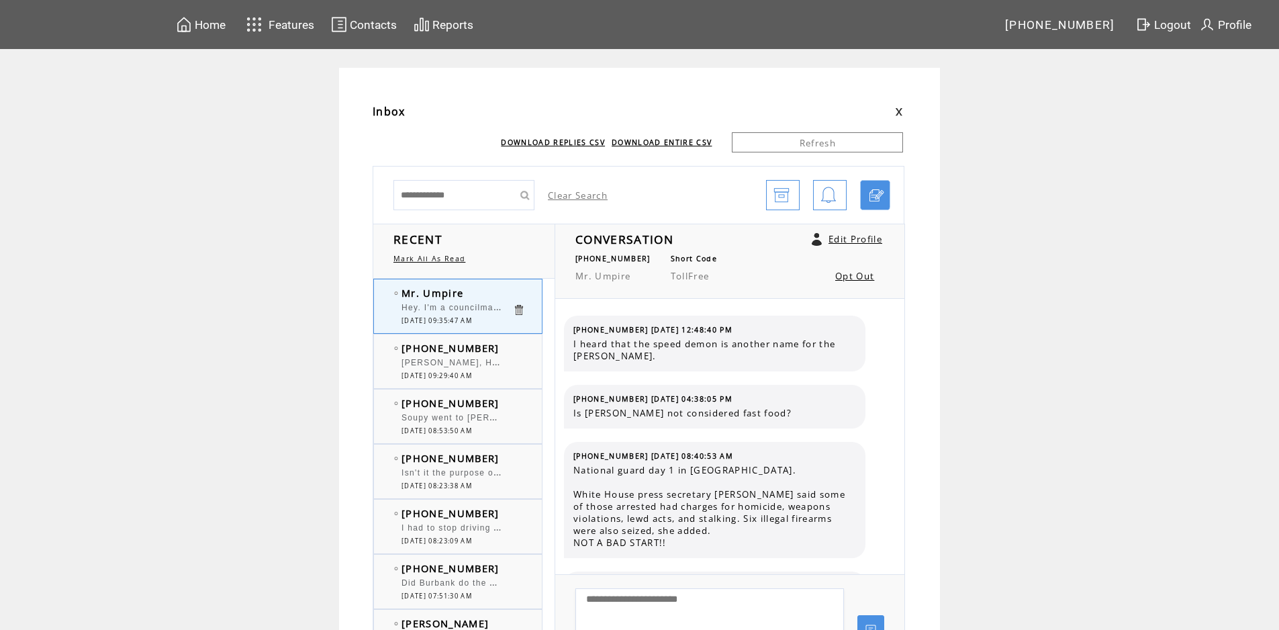
scroll to position [1004, 0]
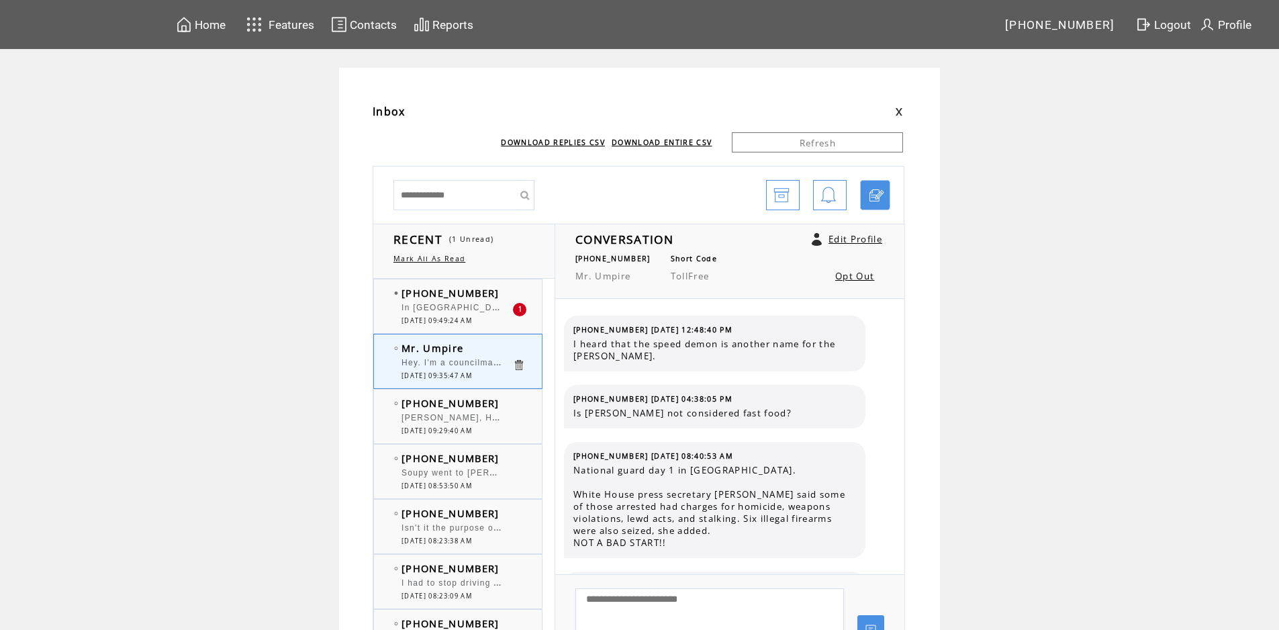
scroll to position [1004, 0]
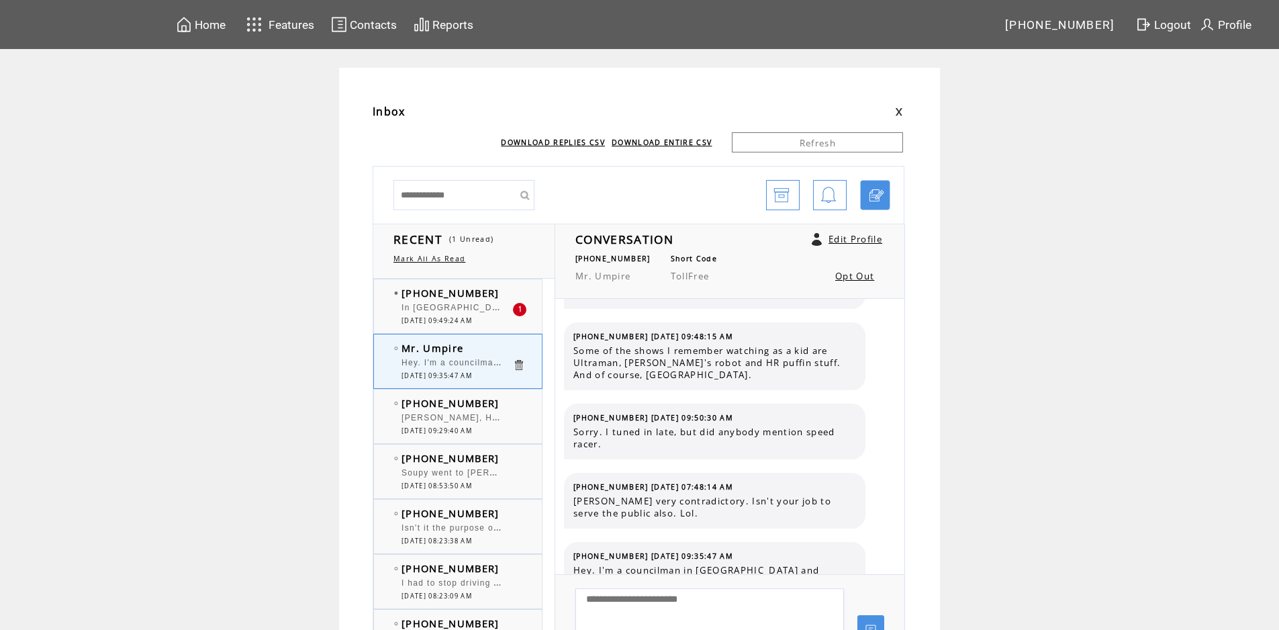
drag, startPoint x: 0, startPoint y: 0, endPoint x: 471, endPoint y: 316, distance: 566.9
click at [471, 316] on span "[DATE] 09:49:24 AM" at bounding box center [436, 320] width 70 height 9
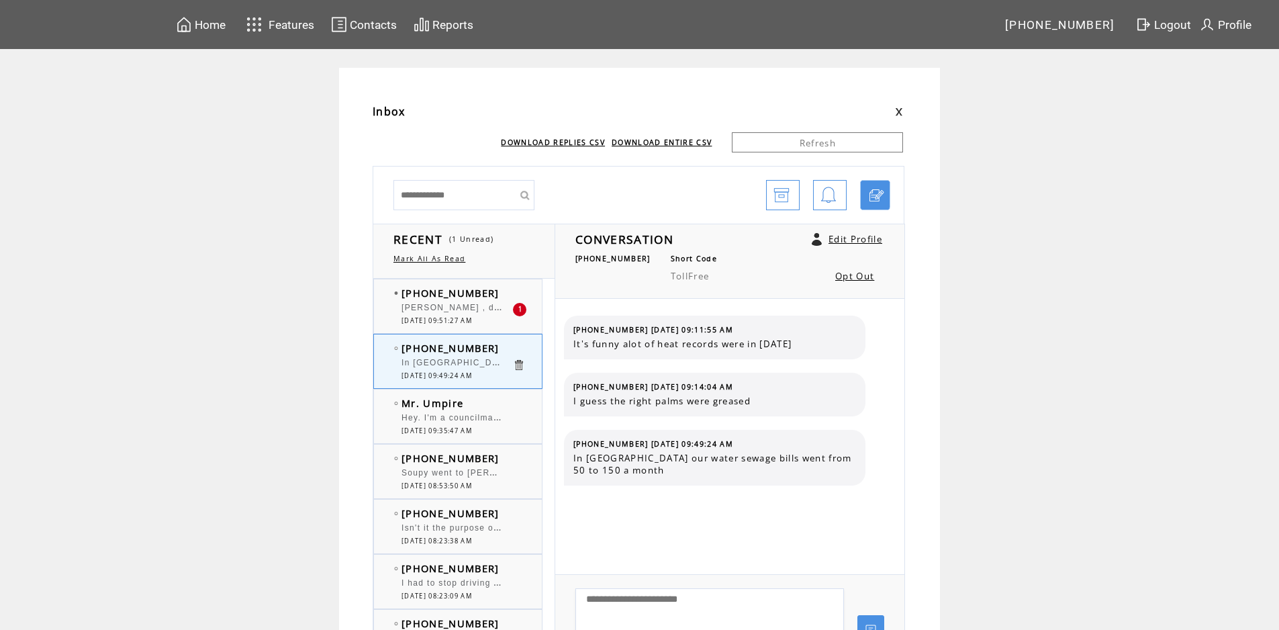
click at [471, 316] on span "[DATE] 09:51:27 AM" at bounding box center [436, 320] width 70 height 9
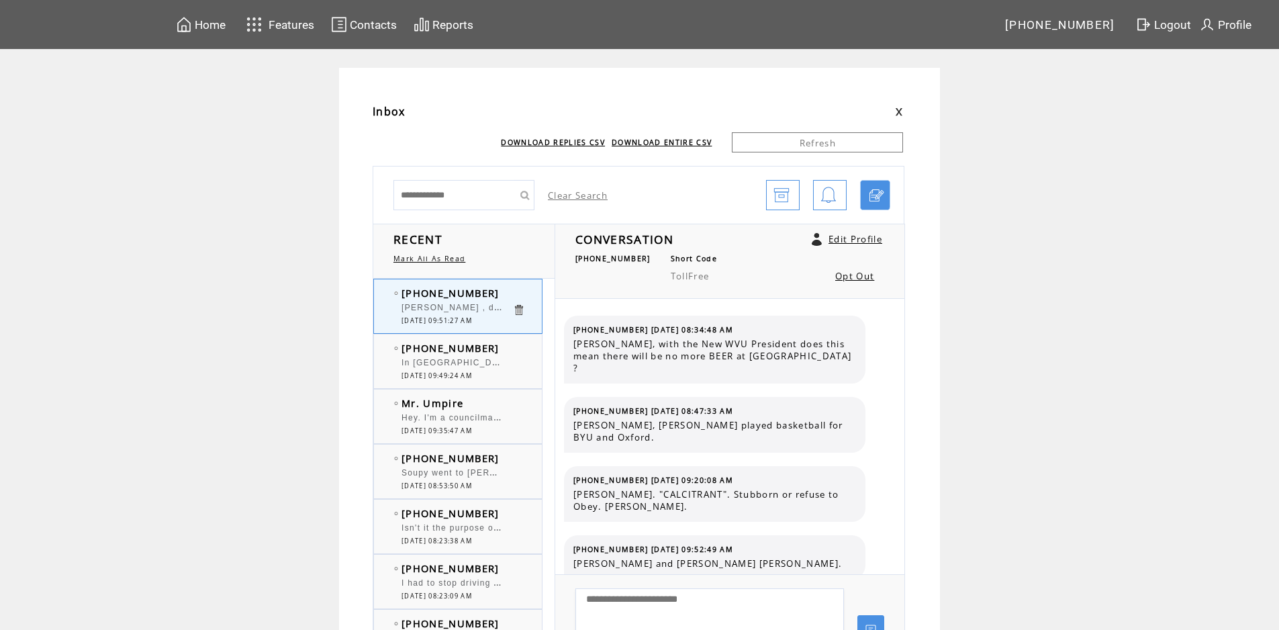
scroll to position [4319, 0]
